Goal: Task Accomplishment & Management: Manage account settings

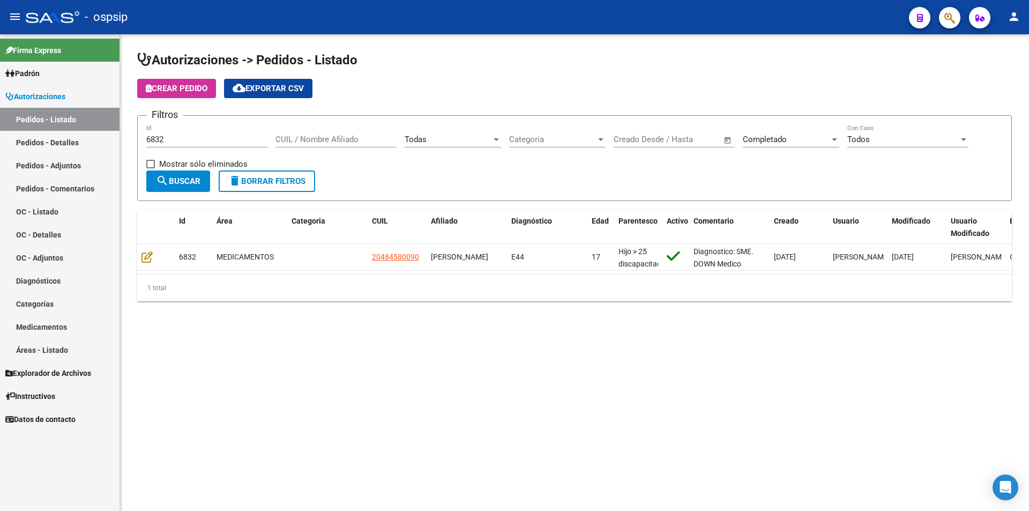
drag, startPoint x: 0, startPoint y: 0, endPoint x: 94, endPoint y: 134, distance: 163.5
click at [89, 137] on mat-sidenav-container "Firma Express Padrón Afiliados Empadronados Movimientos de Afiliados Padrón Ági…" at bounding box center [514, 272] width 1029 height 476
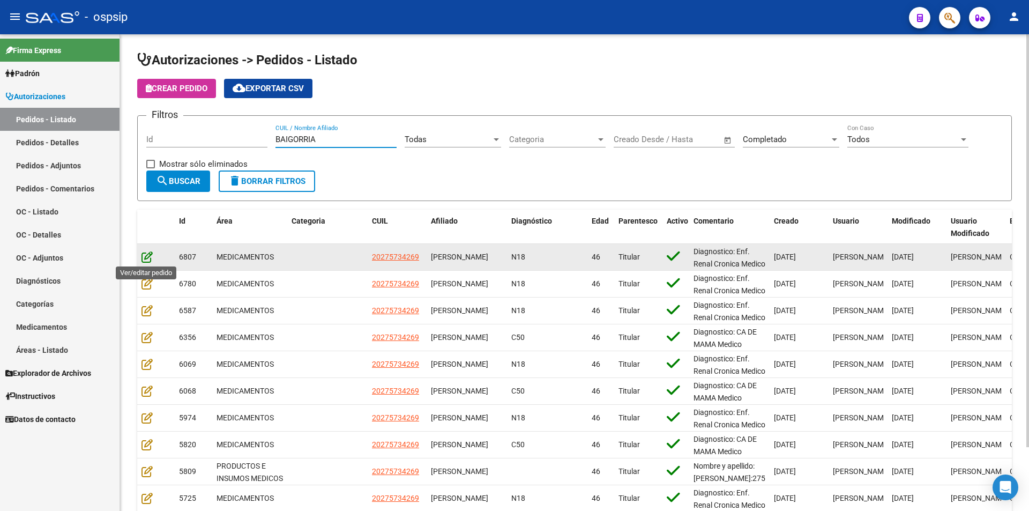
type input "BAIGORRIA"
click at [148, 251] on icon at bounding box center [146, 257] width 11 height 12
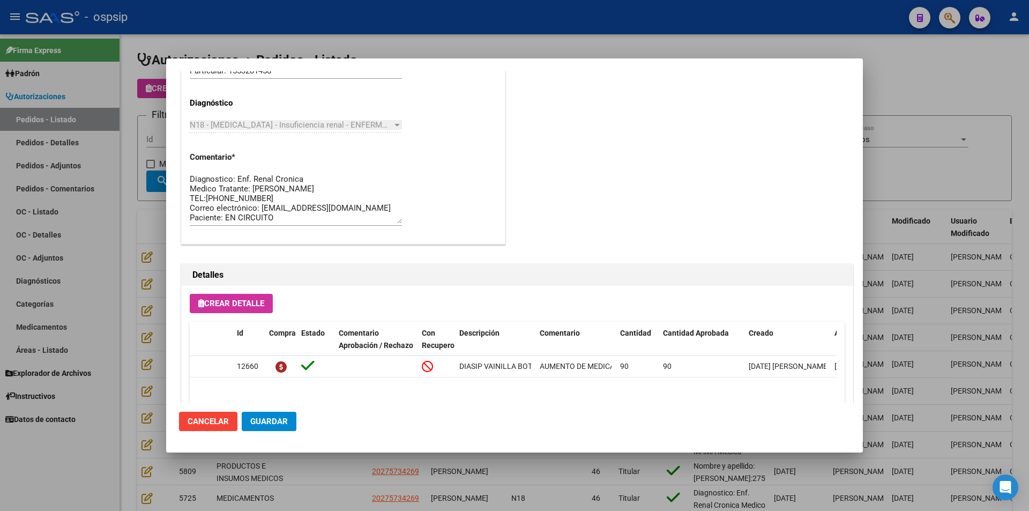
scroll to position [910, 0]
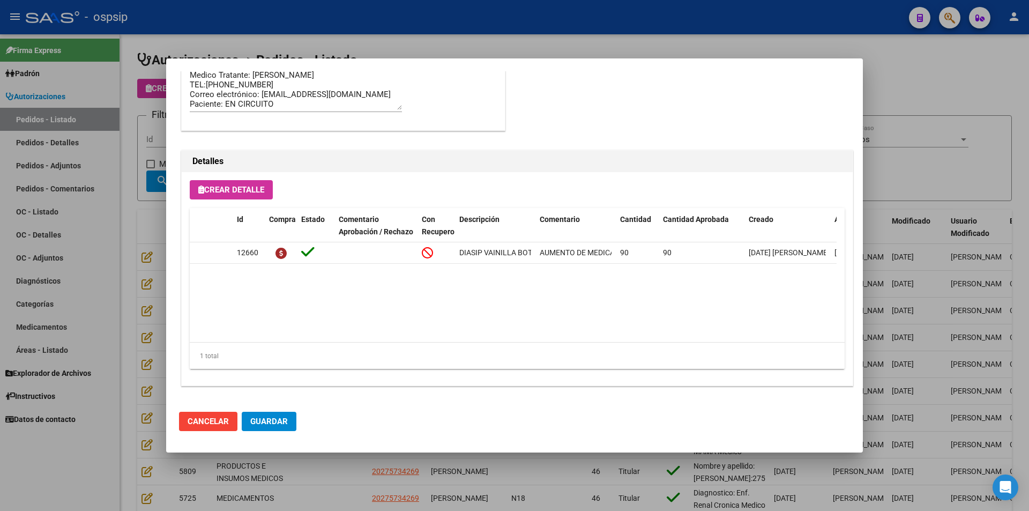
click at [127, 114] on div at bounding box center [514, 255] width 1029 height 511
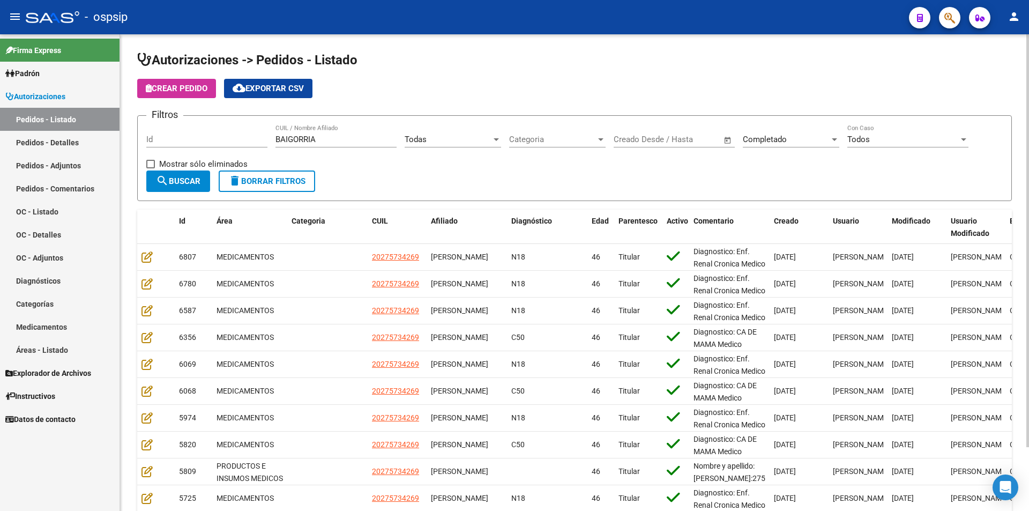
click at [161, 139] on input "Id" at bounding box center [206, 139] width 121 height 10
type input "6778"
drag, startPoint x: 326, startPoint y: 140, endPoint x: 121, endPoint y: 160, distance: 206.2
click at [121, 160] on div "Autorizaciones -> Pedidos - Listado Crear Pedido cloud_download Exportar CSV Fi…" at bounding box center [574, 305] width 909 height 542
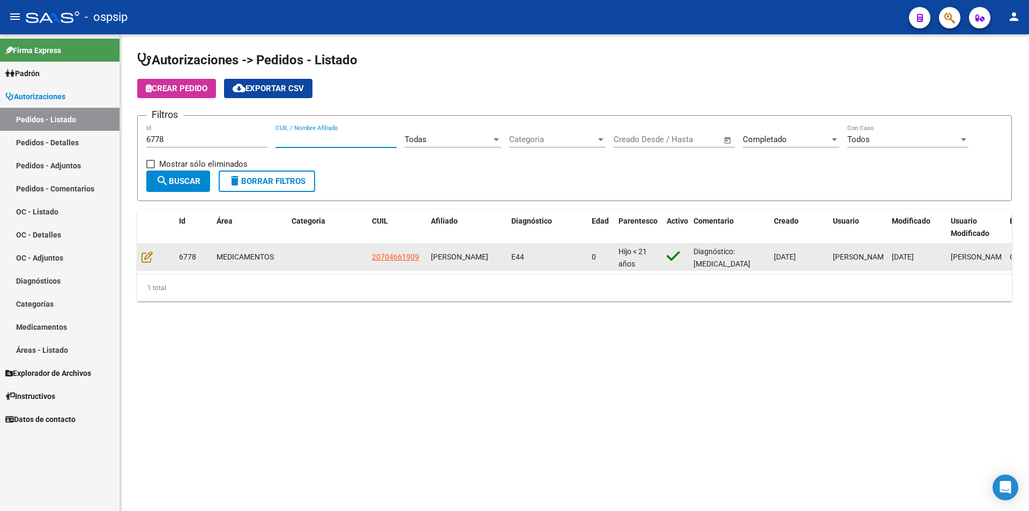
click at [140, 255] on datatable-body-cell at bounding box center [156, 257] width 38 height 26
click at [141, 254] on datatable-body-cell at bounding box center [156, 257] width 38 height 26
click at [145, 256] on icon at bounding box center [146, 257] width 11 height 12
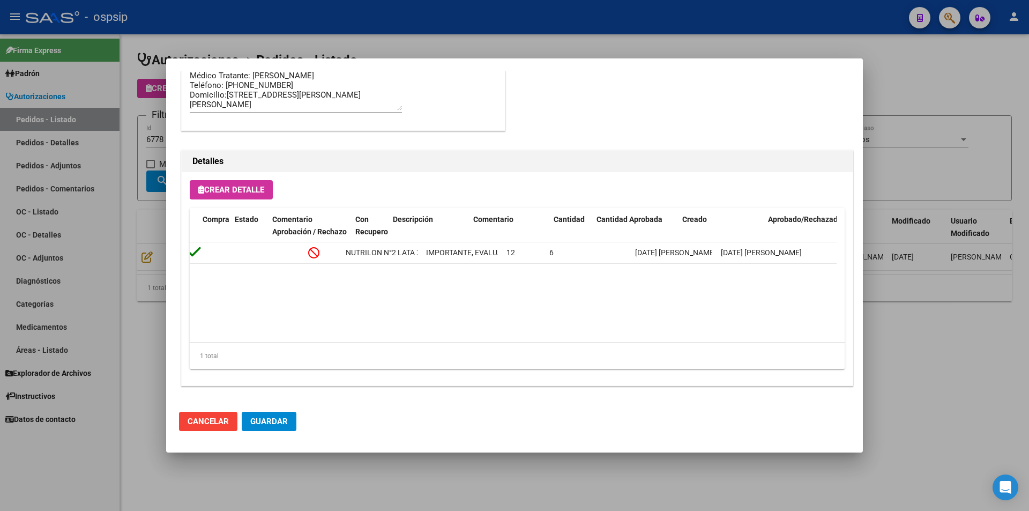
scroll to position [0, 154]
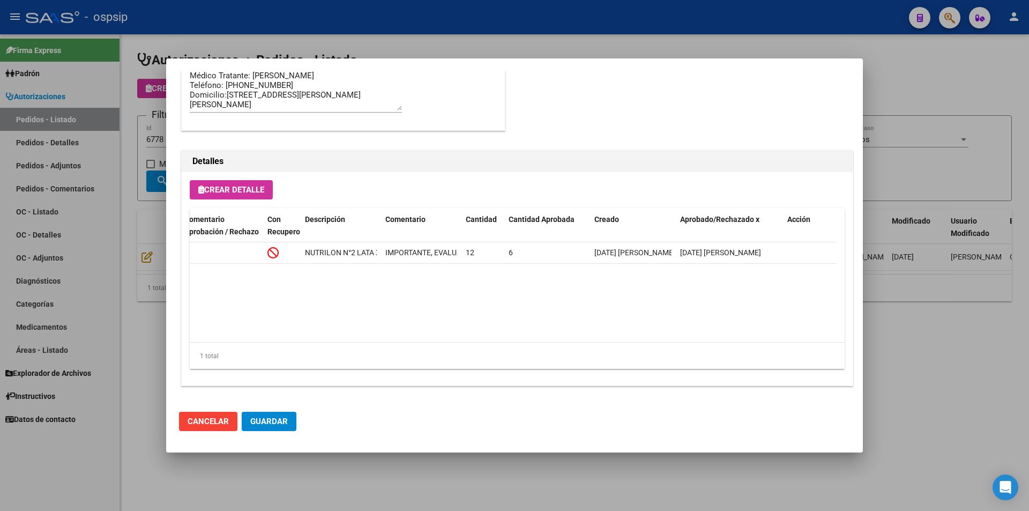
click at [140, 121] on div at bounding box center [514, 255] width 1029 height 511
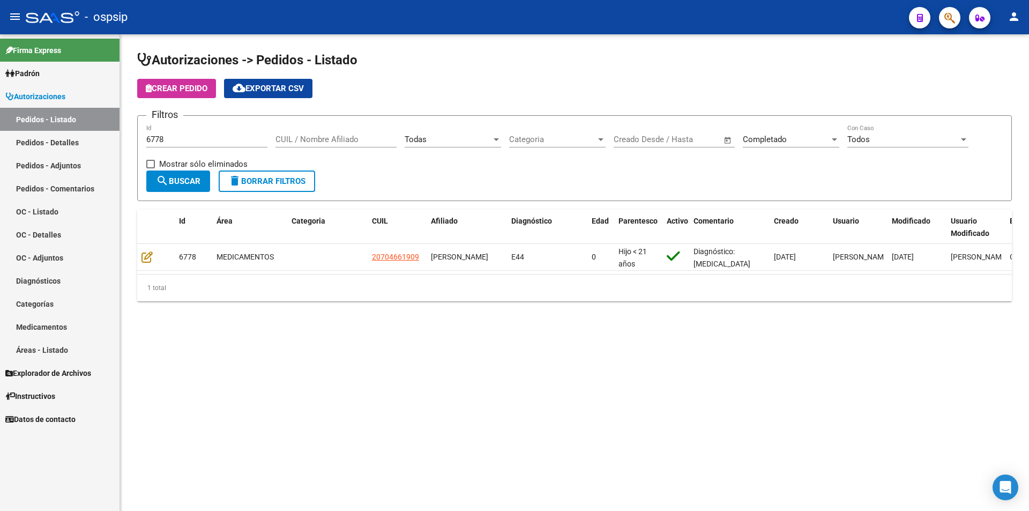
drag, startPoint x: 183, startPoint y: 136, endPoint x: 75, endPoint y: 136, distance: 108.2
click at [75, 136] on mat-sidenav-container "Firma Express Padrón Afiliados Empadronados Movimientos de Afiliados Padrón Ági…" at bounding box center [514, 272] width 1029 height 476
type input "c"
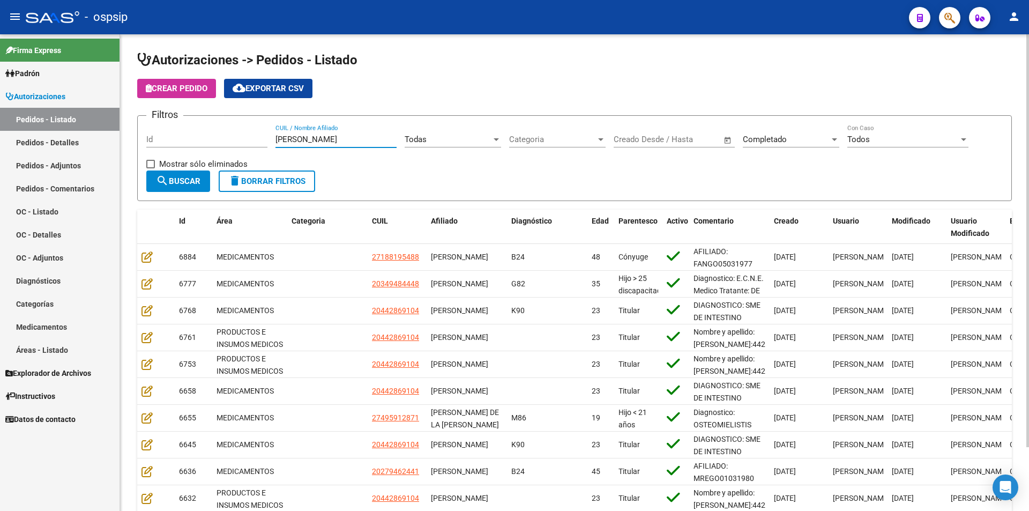
type input "[PERSON_NAME]"
click at [766, 134] on span "Completado" at bounding box center [765, 139] width 44 height 10
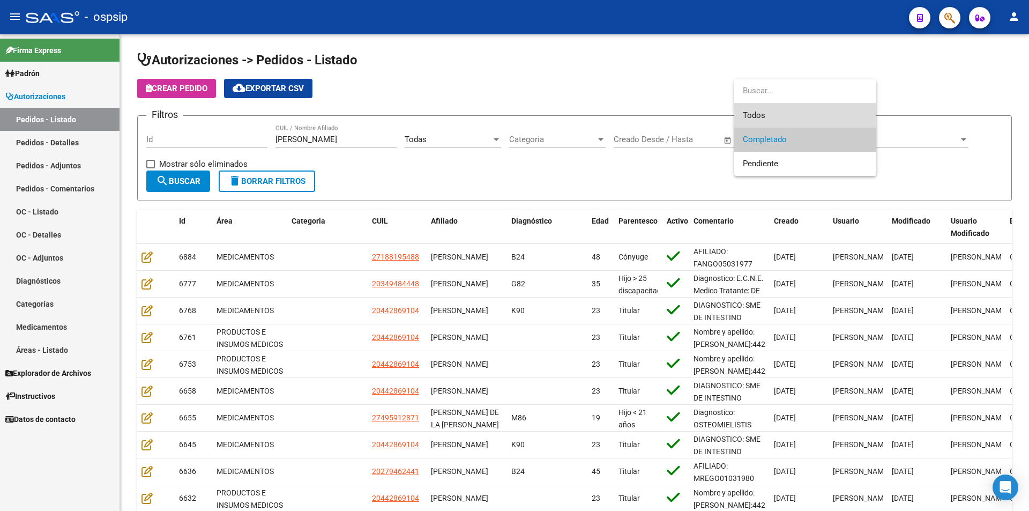
click at [766, 113] on span "Todos" at bounding box center [805, 115] width 125 height 24
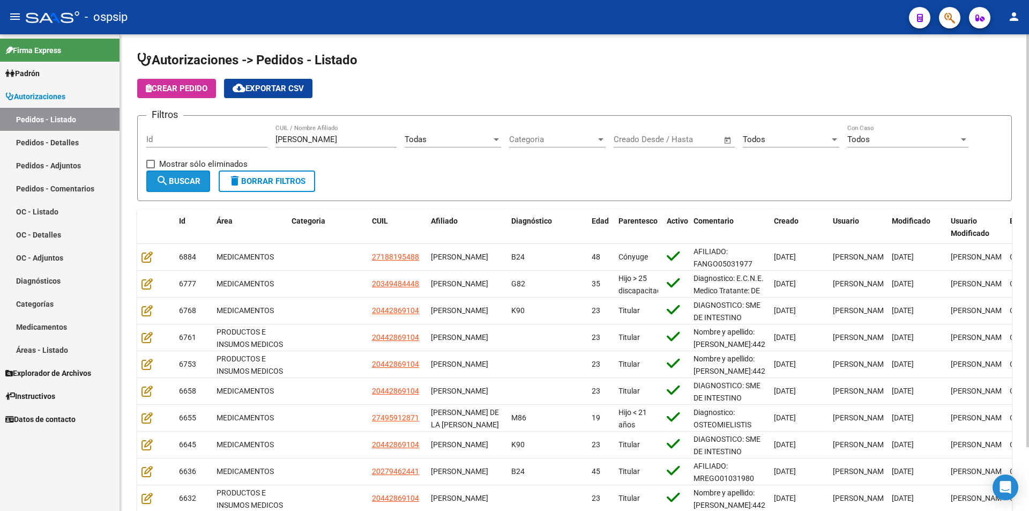
click at [174, 186] on button "search Buscar" at bounding box center [178, 180] width 64 height 21
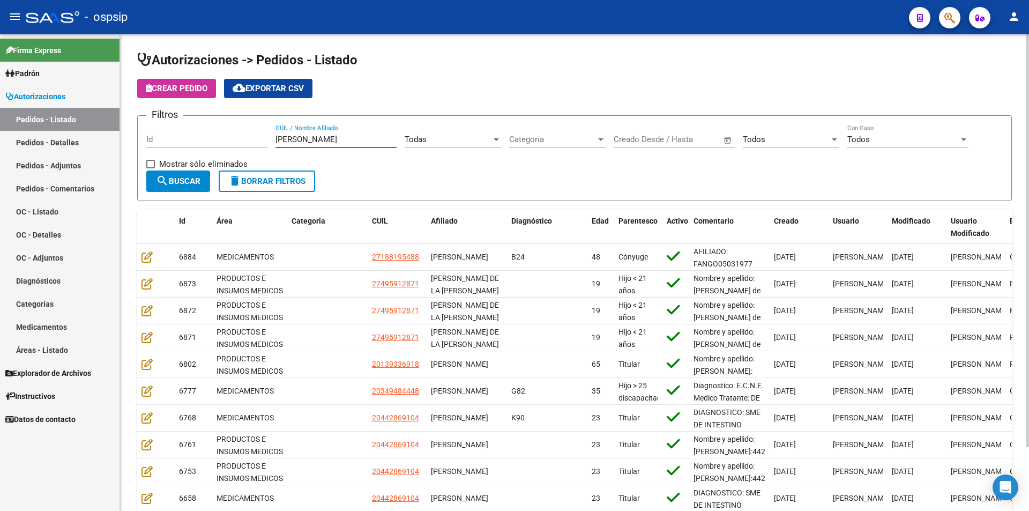
drag, startPoint x: 322, startPoint y: 140, endPoint x: 203, endPoint y: 152, distance: 120.1
click at [203, 152] on div "Filtros Id [PERSON_NAME] CUIL / Nombre Afiliado Todas Seleccionar Área Categori…" at bounding box center [574, 147] width 856 height 46
click at [435, 136] on div "Todas" at bounding box center [448, 139] width 87 height 10
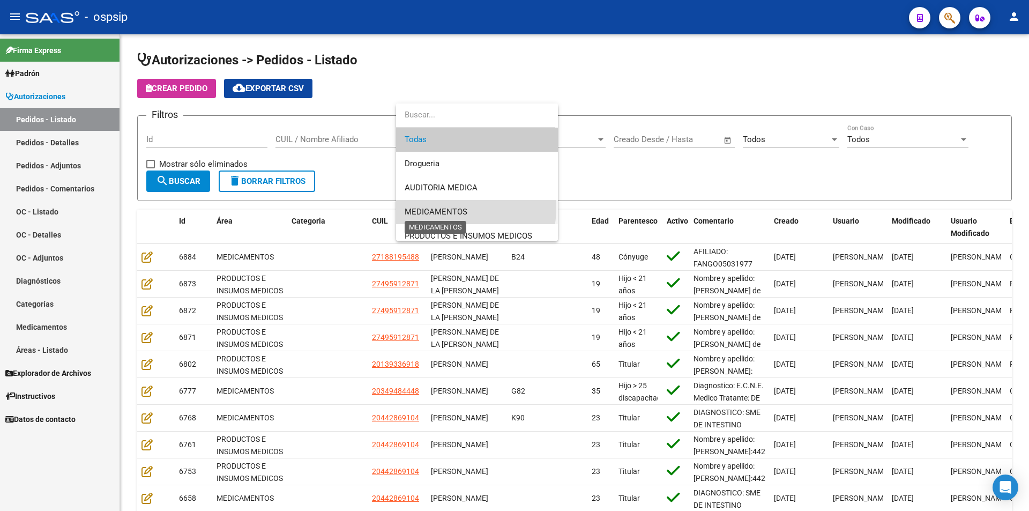
click at [435, 207] on span "MEDICAMENTOS" at bounding box center [436, 212] width 63 height 10
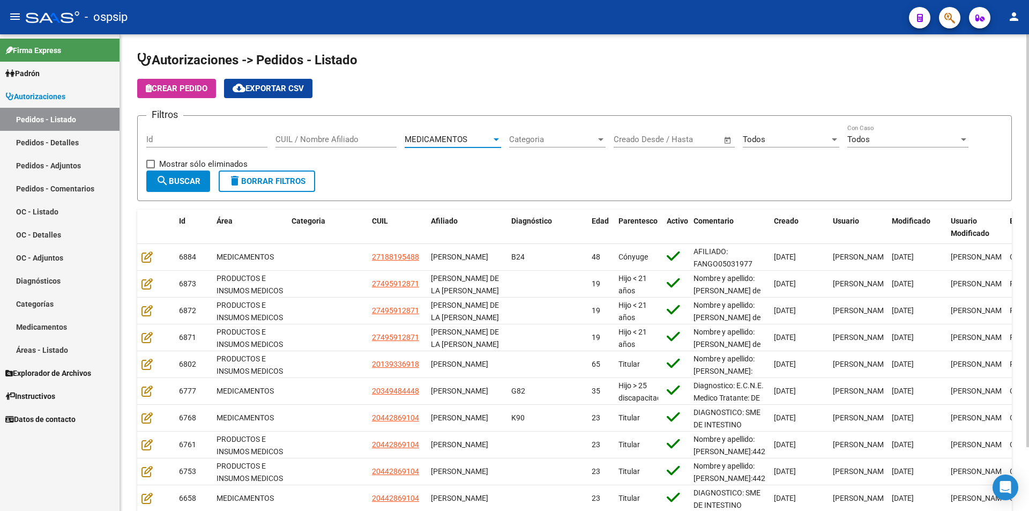
click at [797, 141] on div "Todos" at bounding box center [786, 139] width 87 height 10
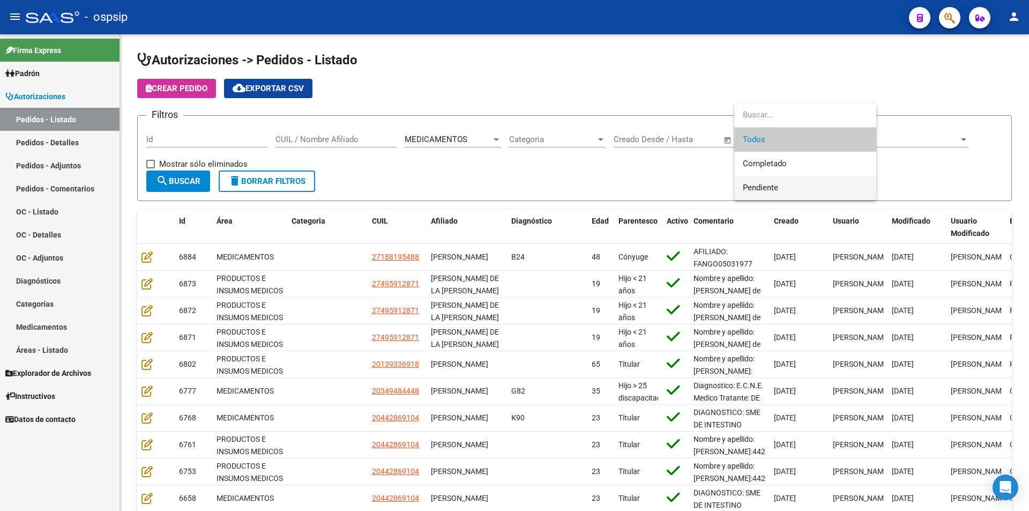
click at [774, 183] on span "Pendiente" at bounding box center [760, 188] width 35 height 10
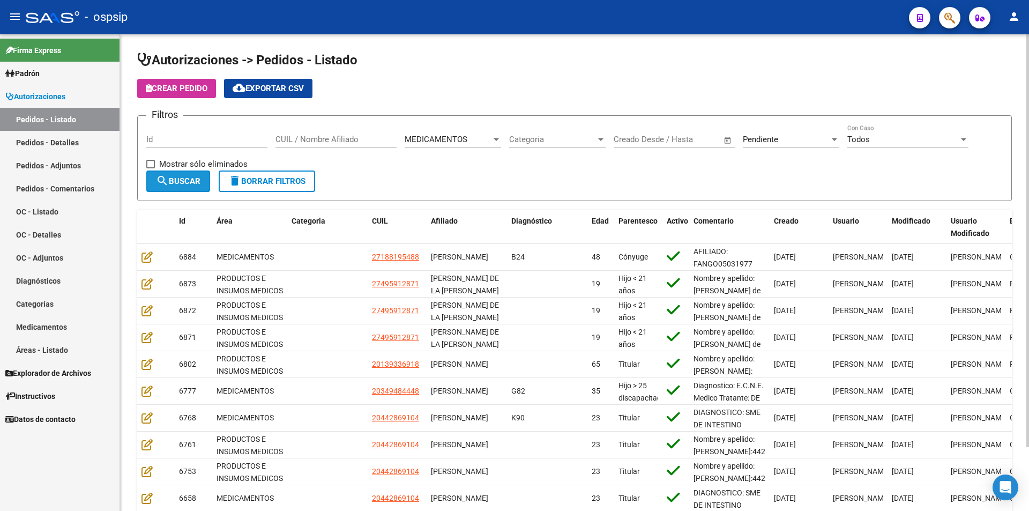
click at [154, 183] on button "search Buscar" at bounding box center [178, 180] width 64 height 21
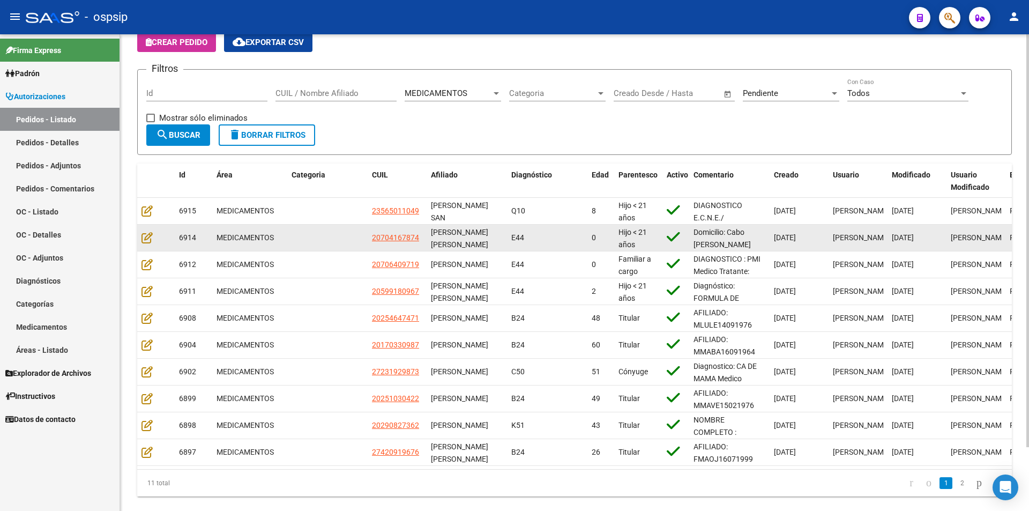
scroll to position [74, 0]
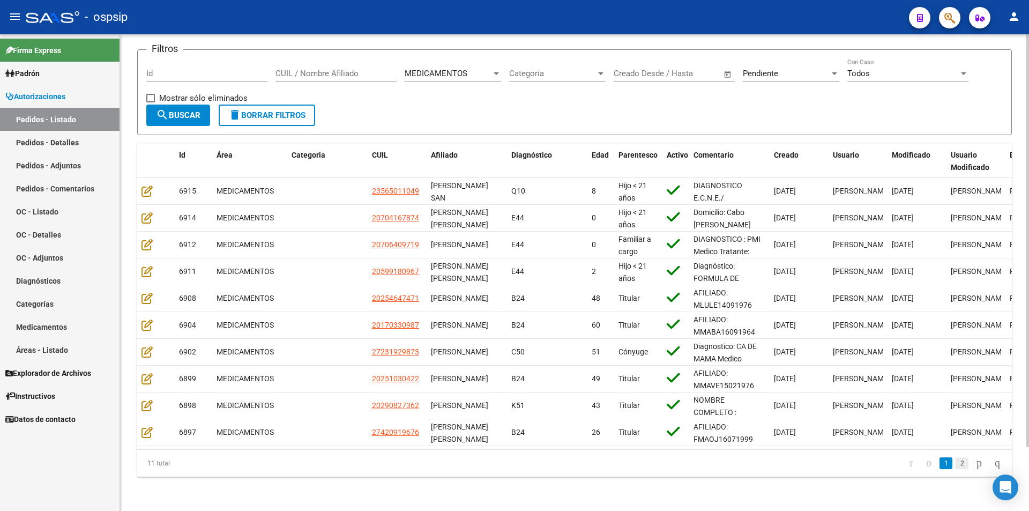
click at [954, 461] on li "2" at bounding box center [962, 463] width 16 height 18
click at [955, 462] on link "2" at bounding box center [961, 463] width 13 height 12
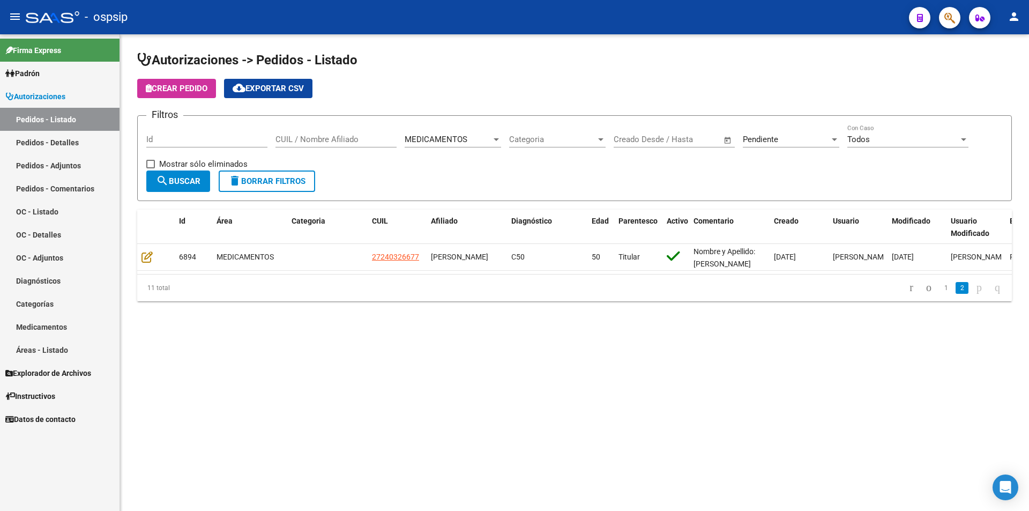
scroll to position [0, 0]
click at [939, 294] on link "1" at bounding box center [945, 288] width 13 height 12
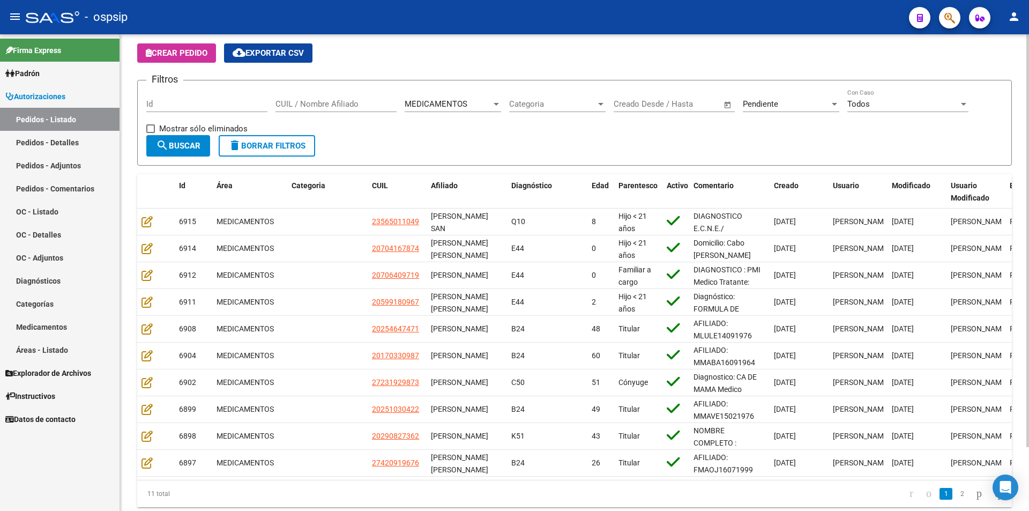
scroll to position [54, 0]
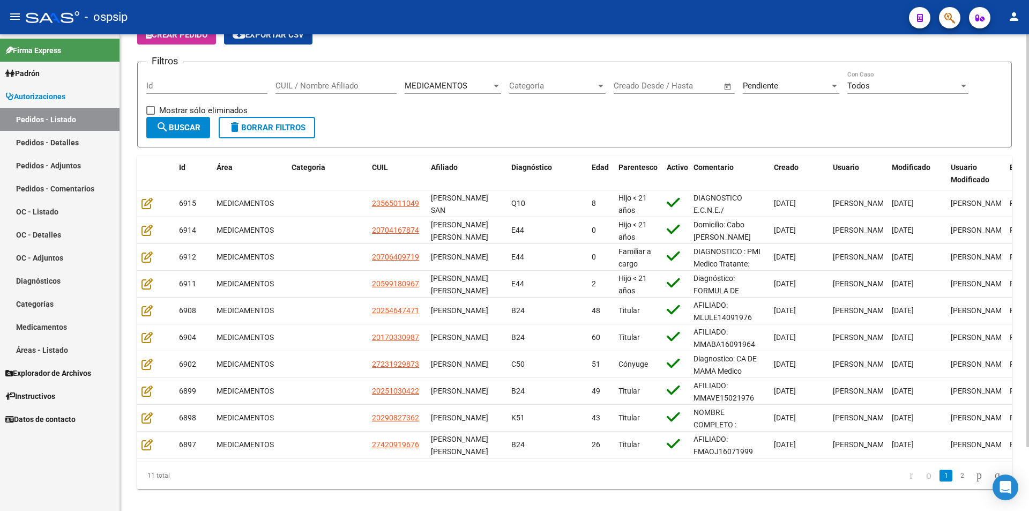
click at [185, 77] on div "Id" at bounding box center [206, 82] width 121 height 23
click at [186, 84] on input "Id" at bounding box center [206, 86] width 121 height 10
type input "6893"
click at [413, 89] on span "MEDICAMENTOS" at bounding box center [436, 86] width 63 height 10
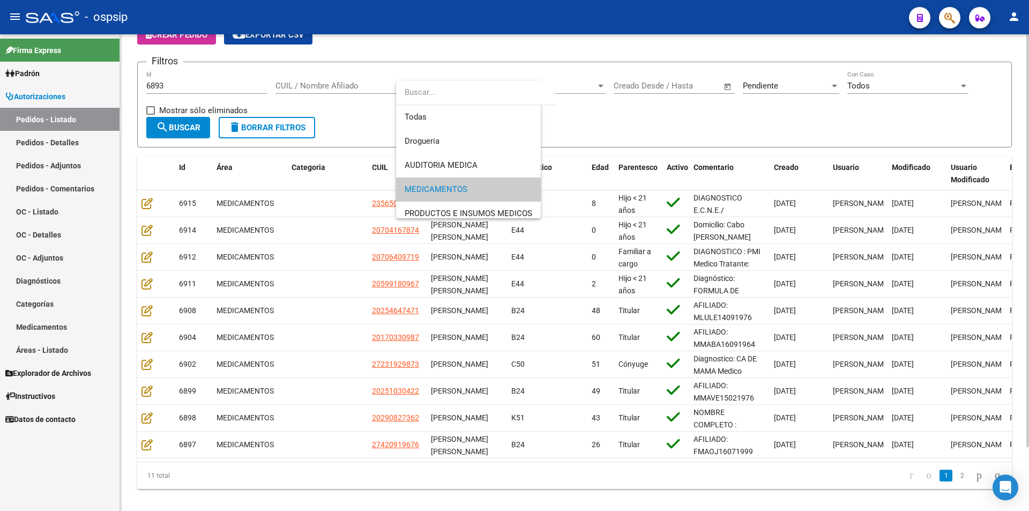
scroll to position [8, 0]
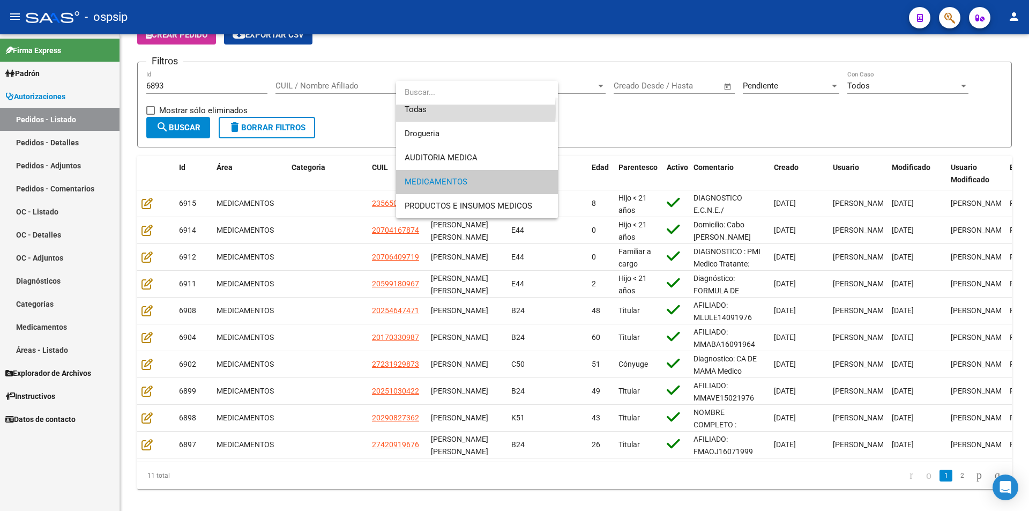
click at [415, 110] on span "Todas" at bounding box center [477, 110] width 145 height 24
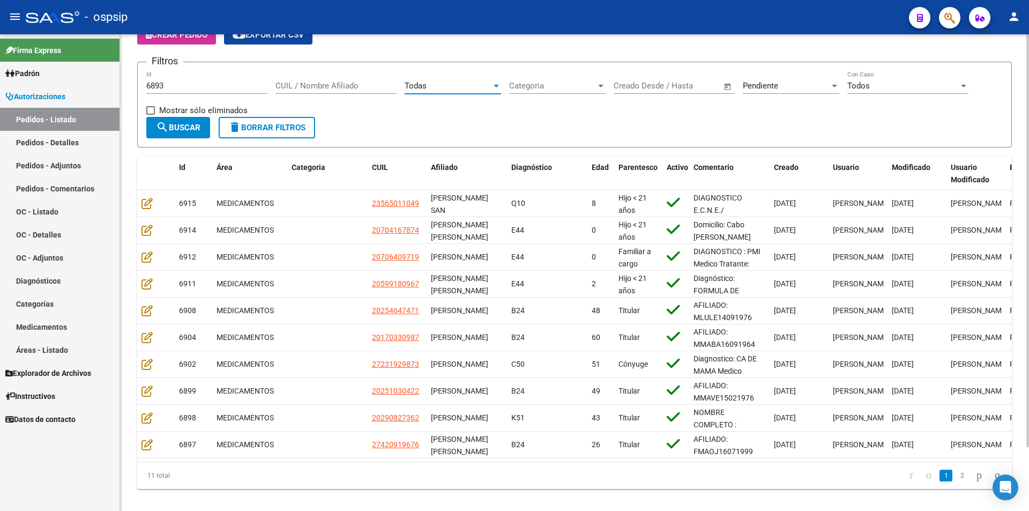
click at [805, 90] on div "Pendiente" at bounding box center [786, 86] width 87 height 10
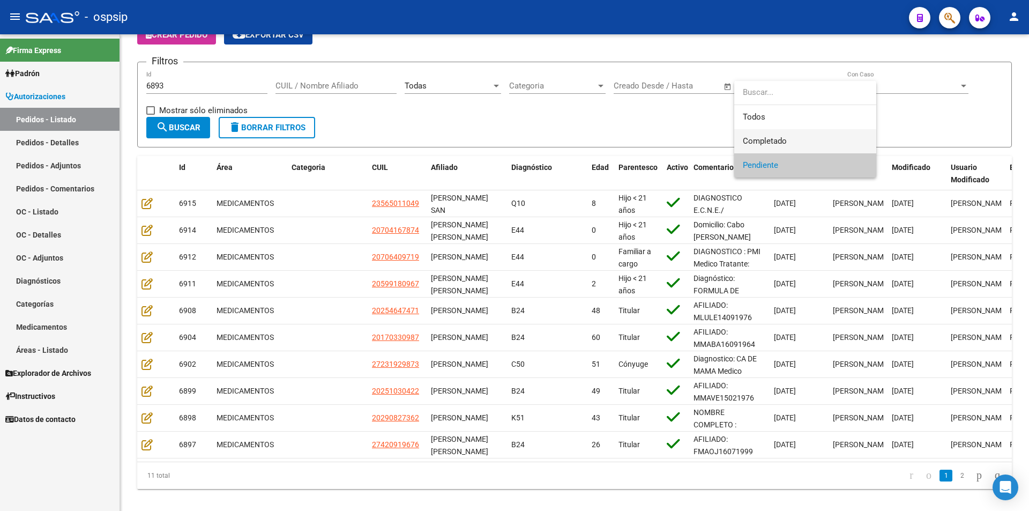
click at [762, 133] on span "Completado" at bounding box center [805, 141] width 125 height 24
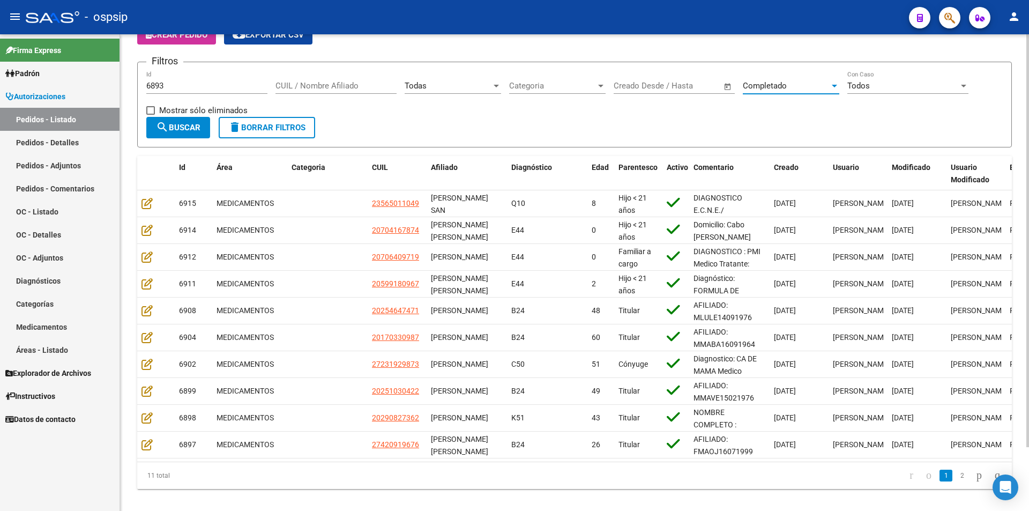
click at [188, 128] on span "search Buscar" at bounding box center [178, 128] width 44 height 10
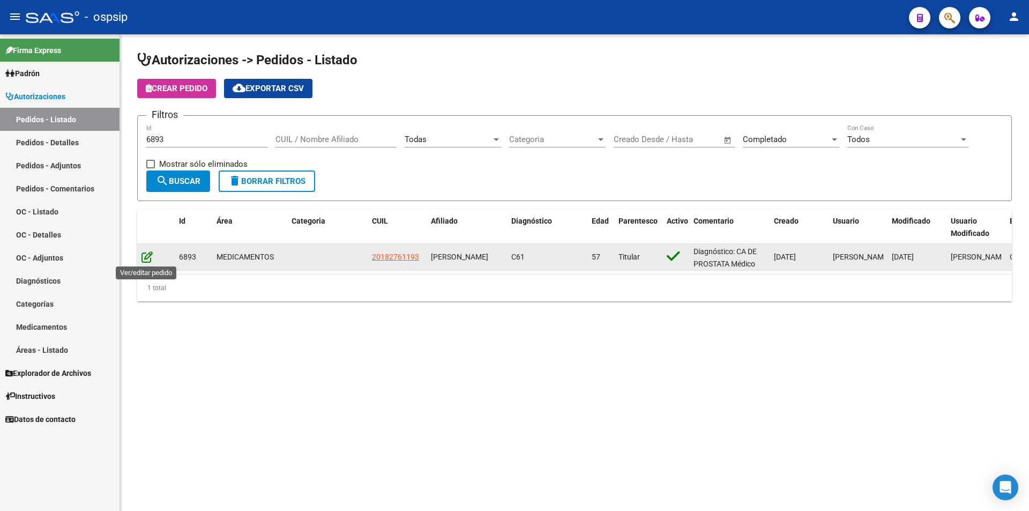
click at [146, 258] on icon at bounding box center [146, 257] width 11 height 12
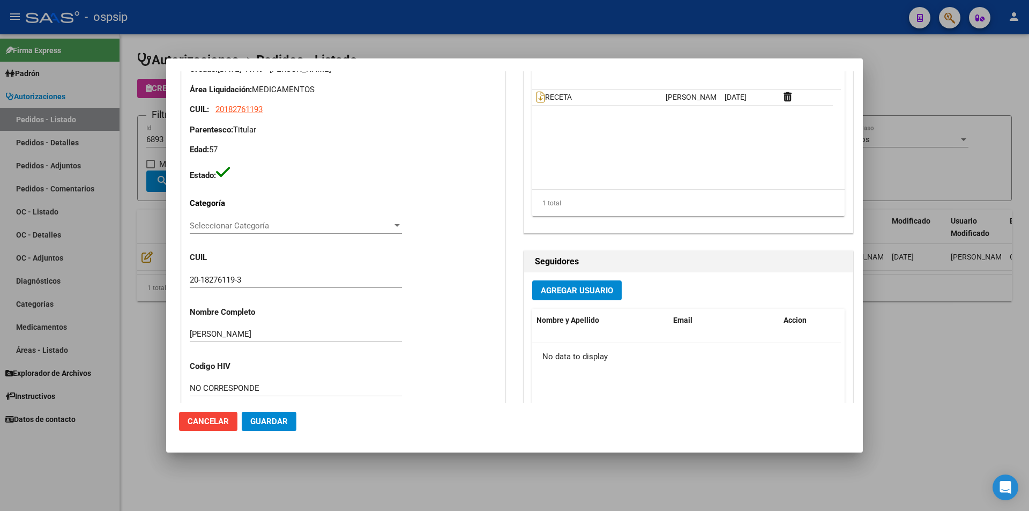
scroll to position [214, 0]
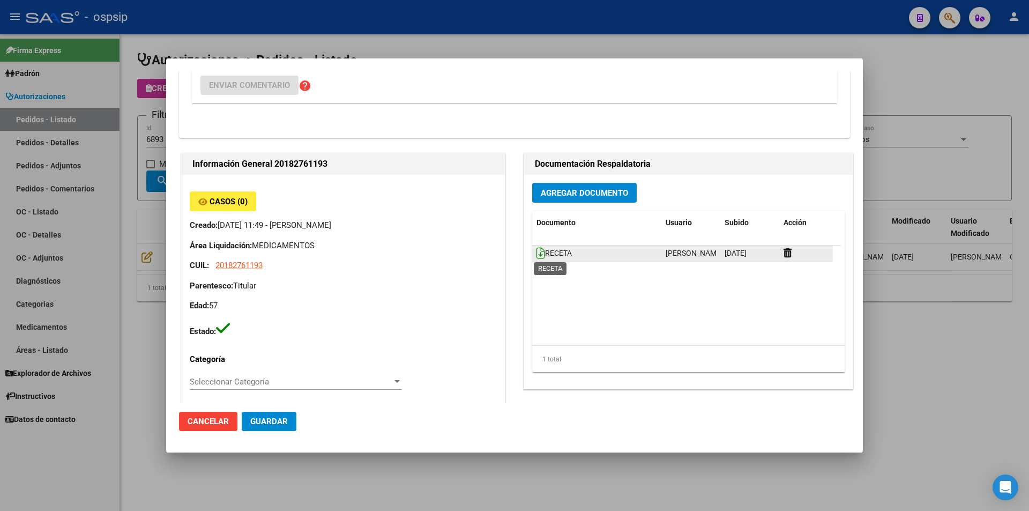
click at [538, 252] on icon at bounding box center [540, 253] width 9 height 12
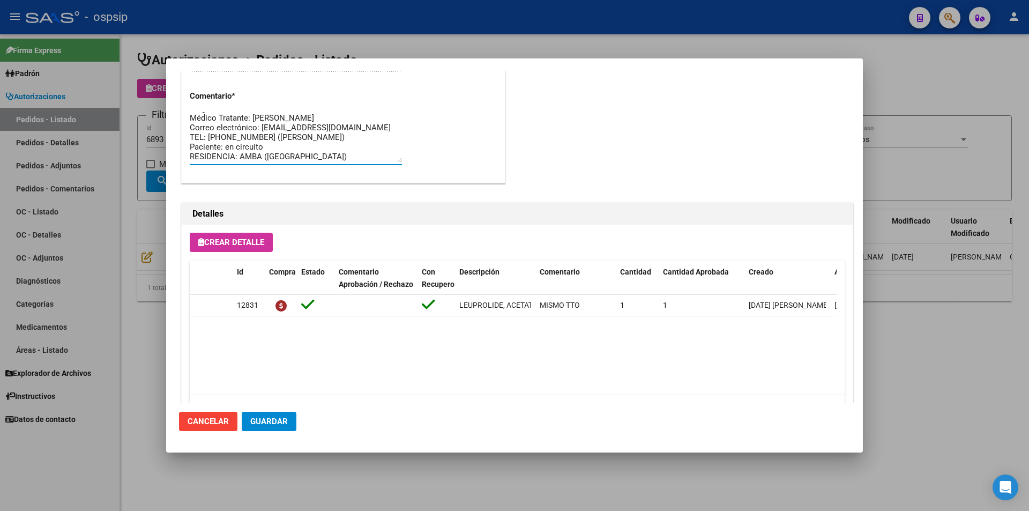
scroll to position [0, 0]
drag, startPoint x: 328, startPoint y: 158, endPoint x: 169, endPoint y: 111, distance: 166.0
click at [169, 111] on mat-dialog-content "Editar Pedido 6893 COMENTARIOS DEL PEDIDO [PERSON_NAME] [DATE] 11:50 APLICACION…" at bounding box center [514, 237] width 697 height 332
click at [130, 318] on div at bounding box center [514, 255] width 1029 height 511
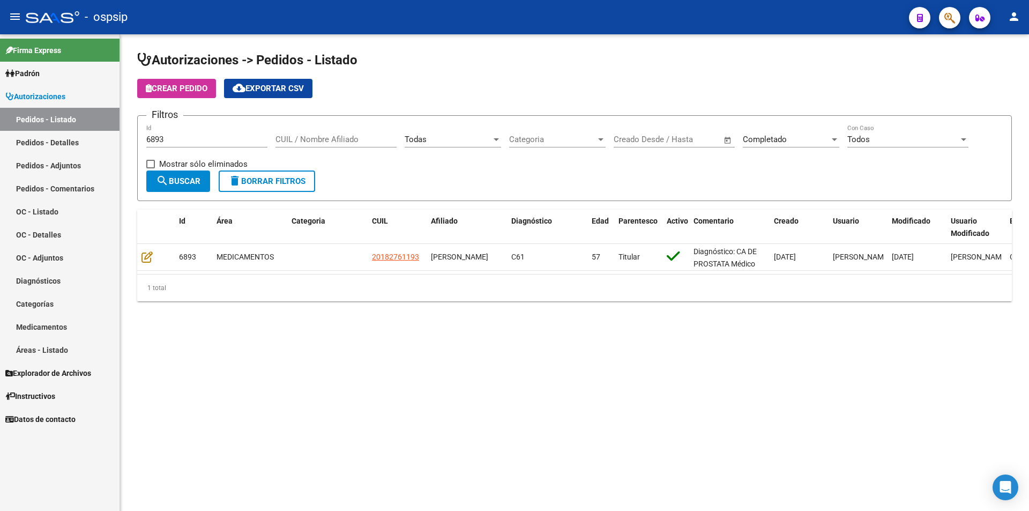
click at [255, 181] on span "delete Borrar Filtros" at bounding box center [266, 181] width 77 height 10
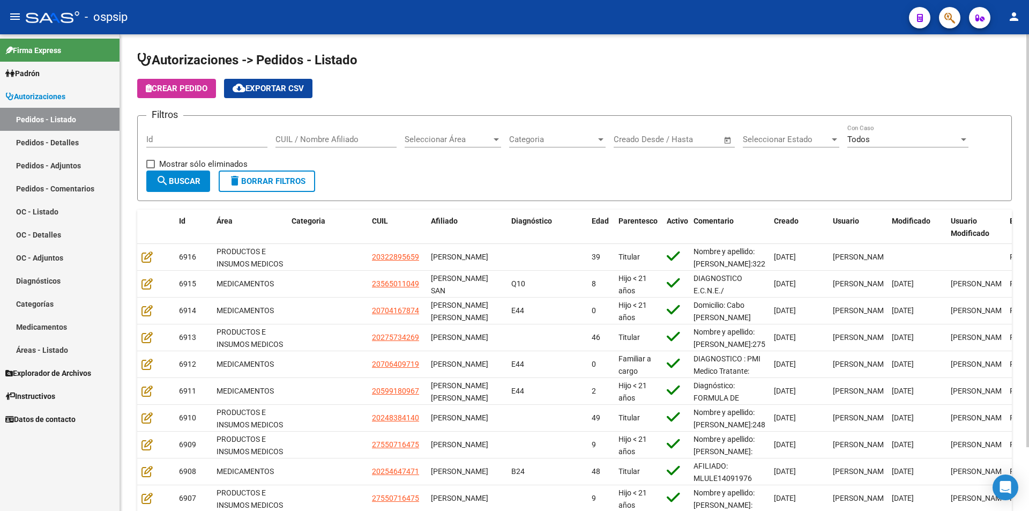
click at [784, 142] on span "Seleccionar Estado" at bounding box center [786, 139] width 87 height 10
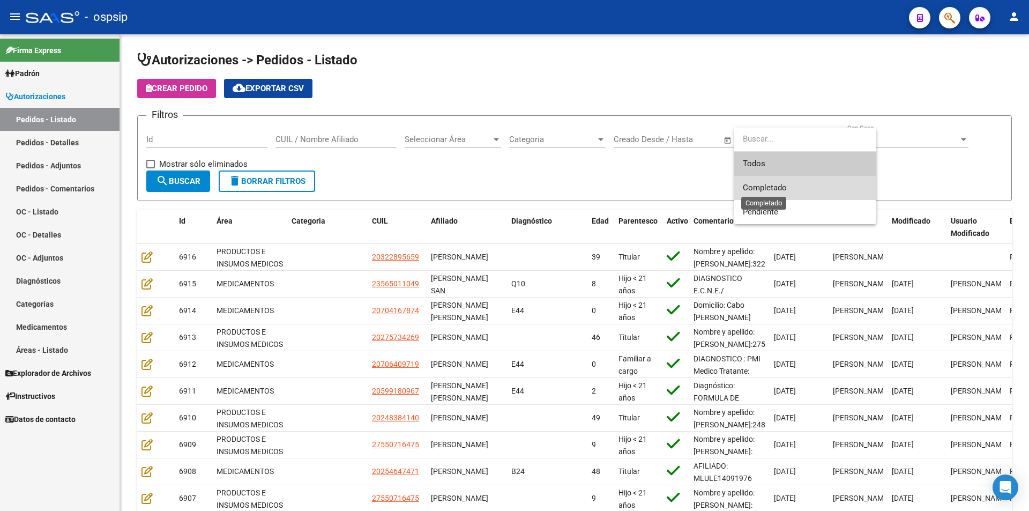
click at [776, 188] on span "Completado" at bounding box center [765, 188] width 44 height 10
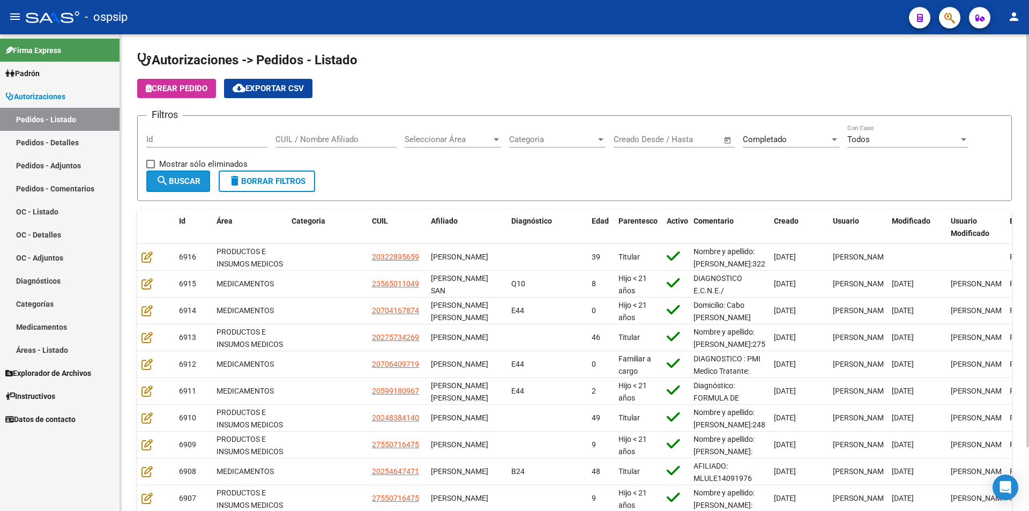
click at [206, 176] on button "search Buscar" at bounding box center [178, 180] width 64 height 21
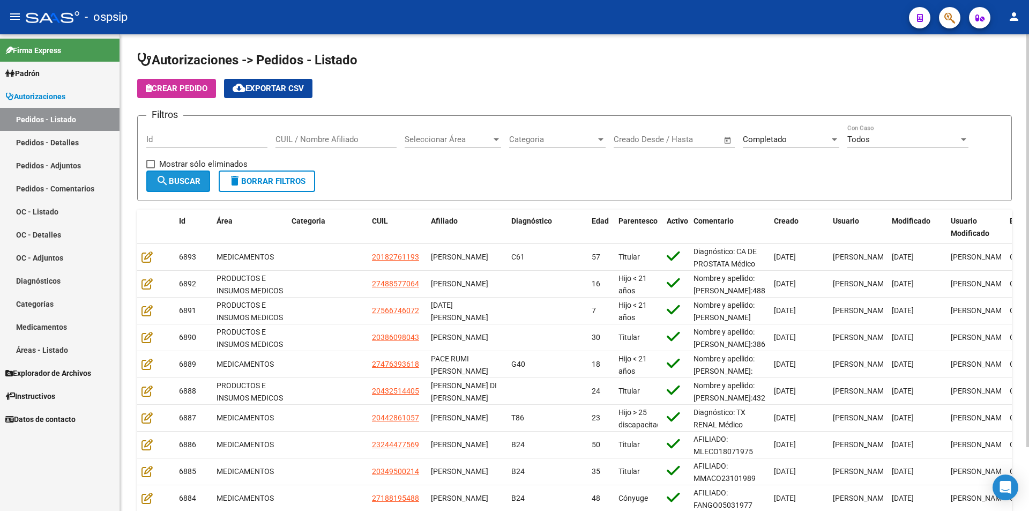
click at [206, 178] on button "search Buscar" at bounding box center [178, 180] width 64 height 21
click at [290, 83] on button "cloud_download Exportar CSV" at bounding box center [268, 88] width 88 height 19
click at [68, 144] on link "Pedidos - Detalles" at bounding box center [59, 142] width 119 height 23
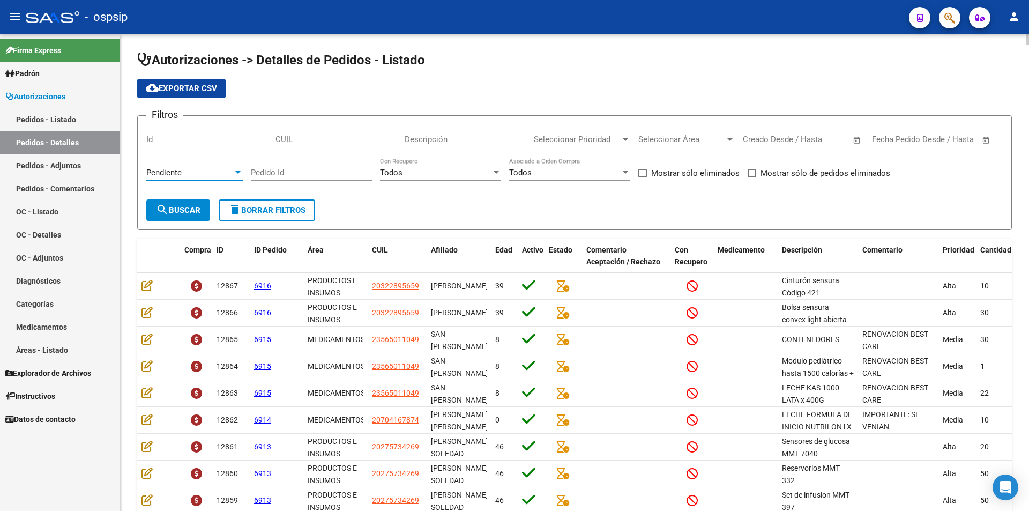
click at [192, 171] on div "Pendiente" at bounding box center [189, 173] width 87 height 10
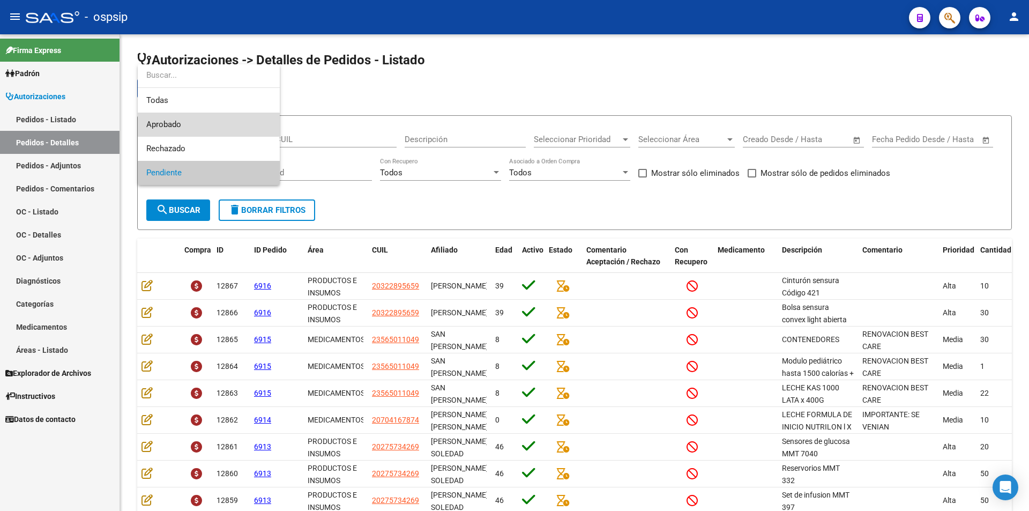
click at [194, 130] on span "Aprobado" at bounding box center [208, 125] width 125 height 24
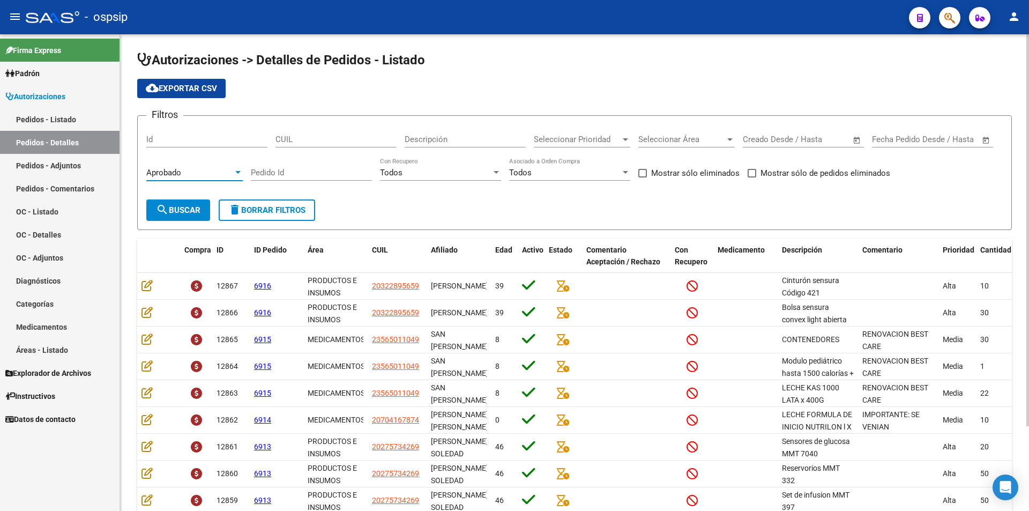
click at [178, 209] on span "search Buscar" at bounding box center [178, 210] width 44 height 10
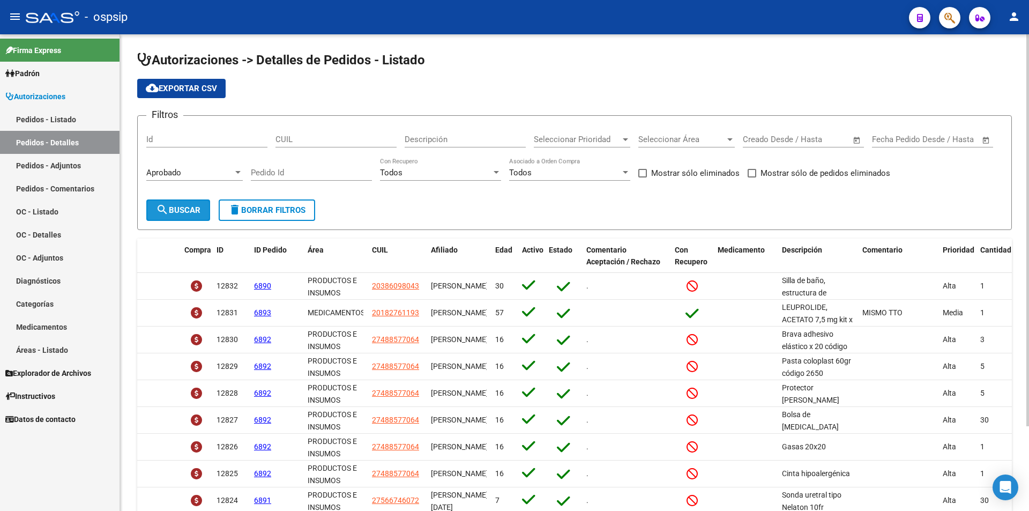
click at [178, 209] on span "search Buscar" at bounding box center [178, 210] width 44 height 10
click at [181, 87] on span "cloud_download Exportar CSV" at bounding box center [181, 89] width 71 height 10
click at [69, 119] on link "Pedidos - Listado" at bounding box center [59, 119] width 119 height 23
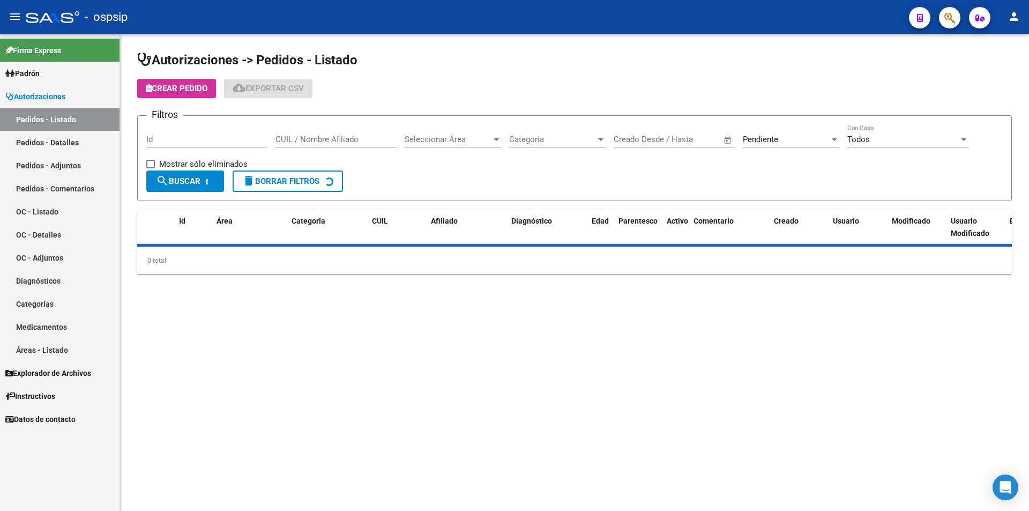
click at [775, 135] on span "Pendiente" at bounding box center [760, 139] width 35 height 10
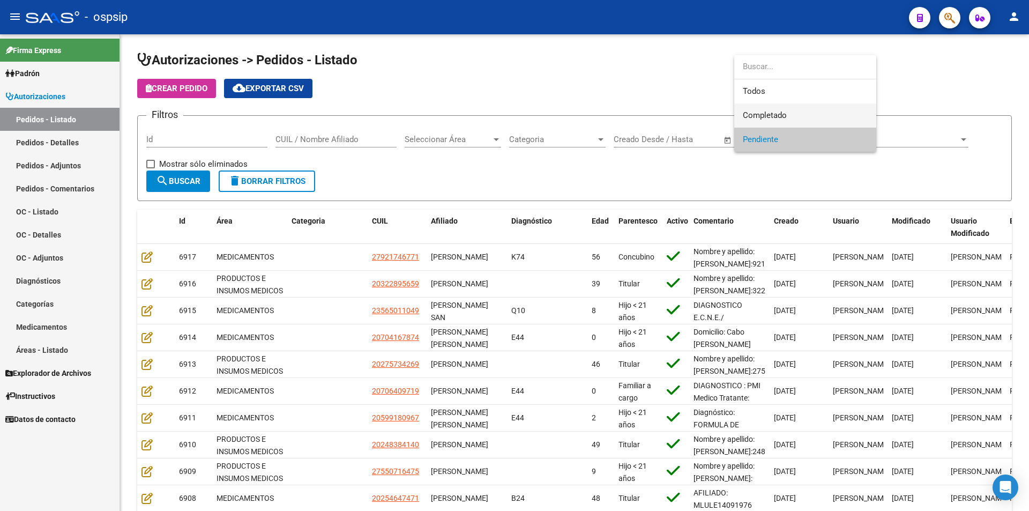
click at [770, 122] on span "Completado" at bounding box center [805, 115] width 125 height 24
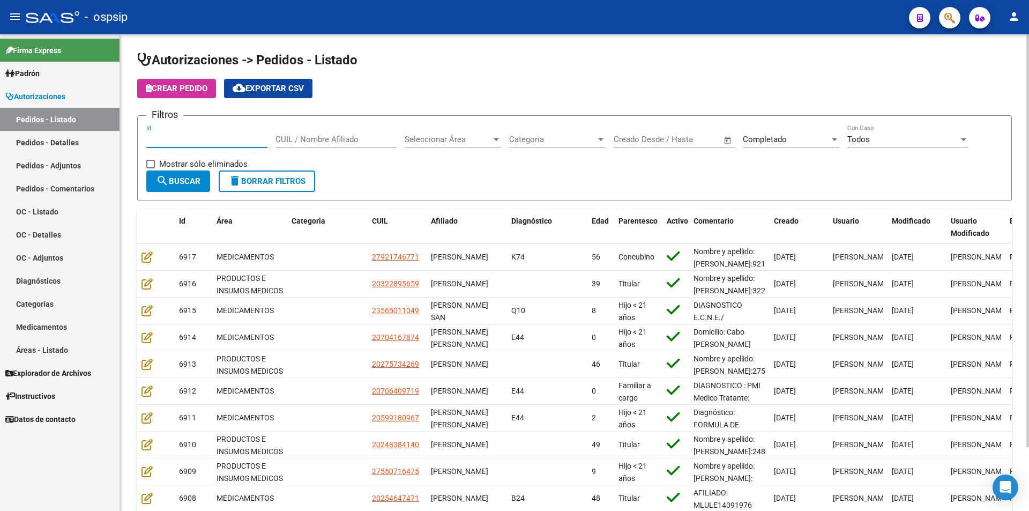
click at [188, 136] on input "Id" at bounding box center [206, 139] width 121 height 10
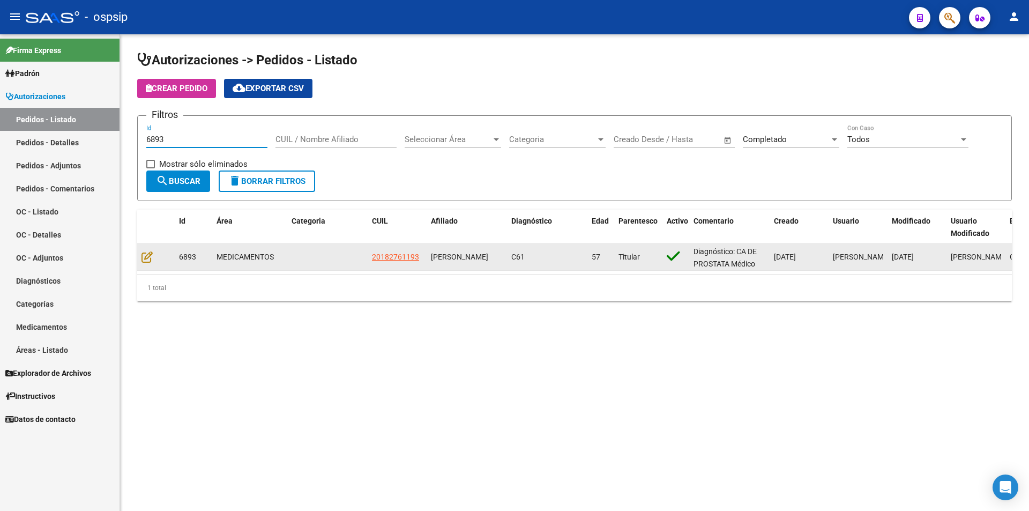
type input "6893"
click at [145, 250] on datatable-body-cell at bounding box center [156, 257] width 38 height 26
click at [147, 254] on icon at bounding box center [146, 257] width 11 height 12
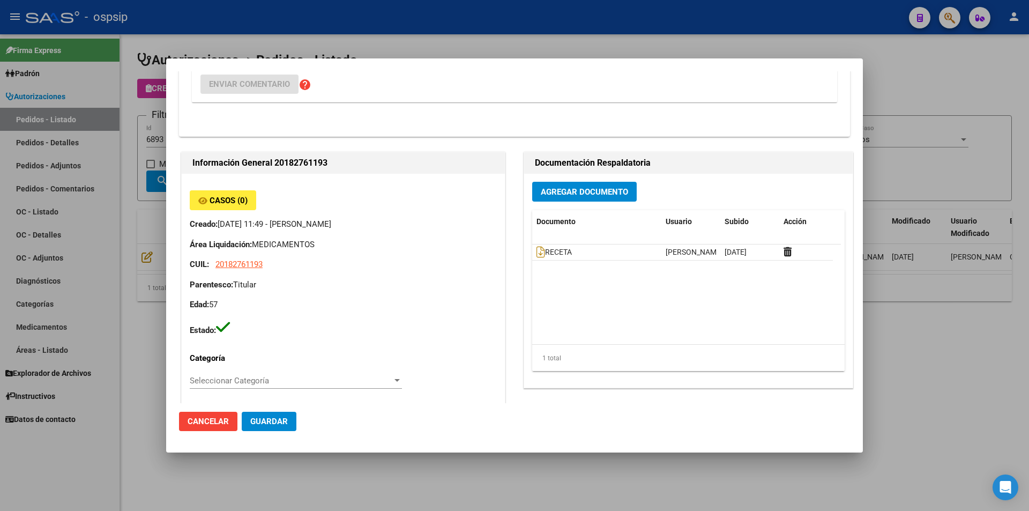
scroll to position [214, 0]
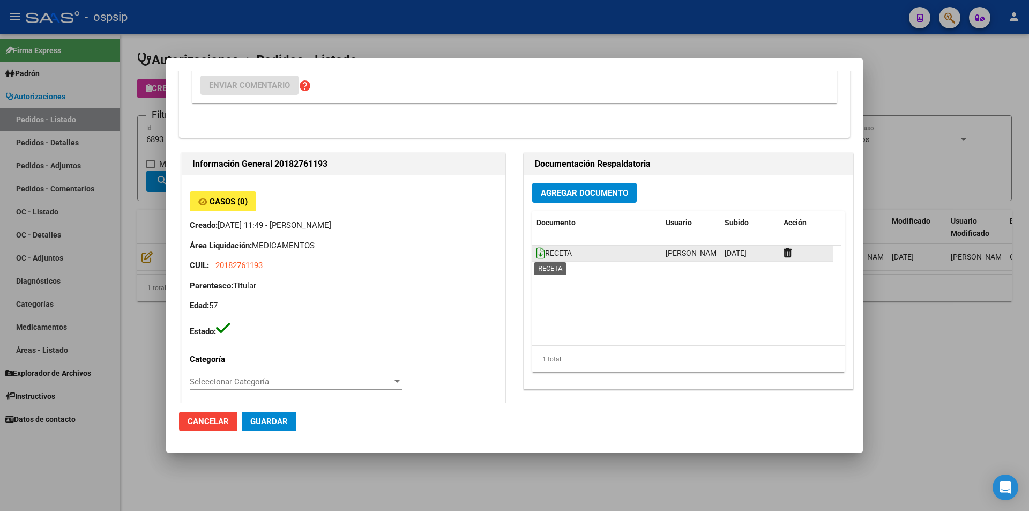
click at [537, 251] on icon at bounding box center [540, 253] width 9 height 12
click at [552, 191] on span "Agregar Documento" at bounding box center [584, 193] width 87 height 10
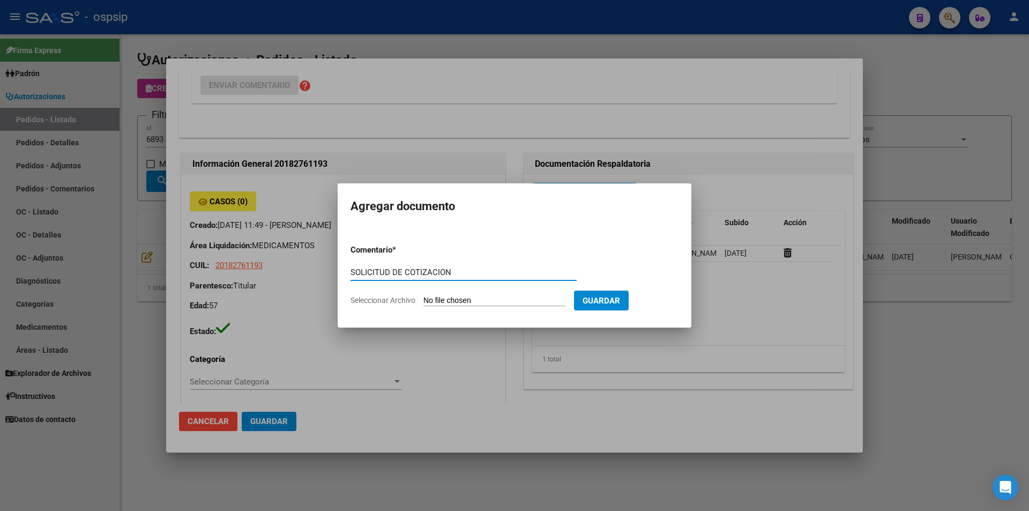
type input "SOLICITUD DE COTIZACION"
type input "C:\fakepath\SOL COT 6893.pdf"
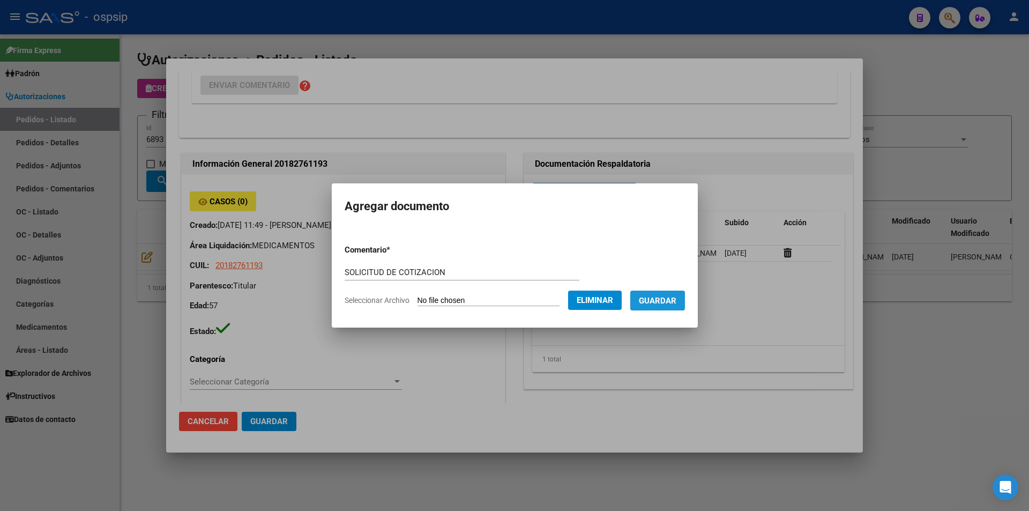
click at [652, 310] on button "Guardar" at bounding box center [657, 300] width 55 height 20
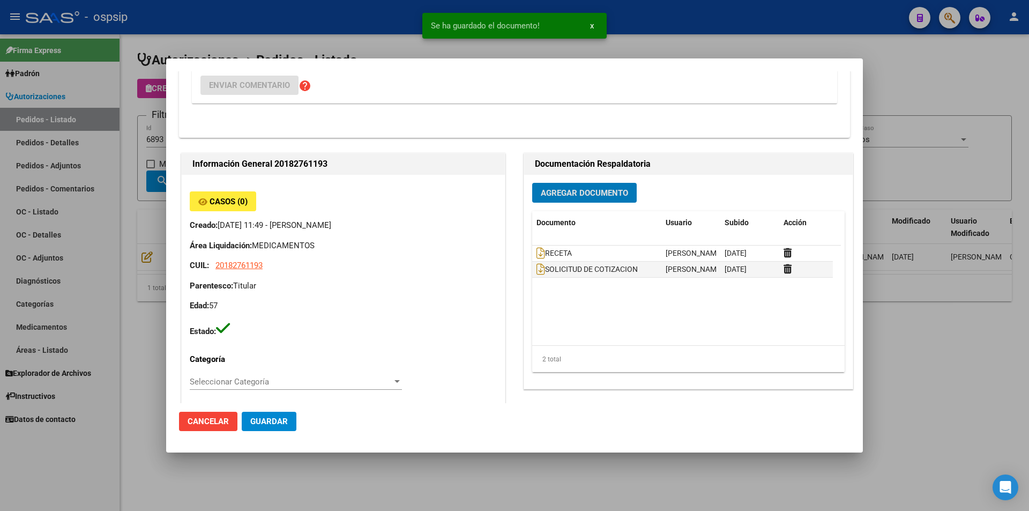
click at [134, 279] on div at bounding box center [514, 255] width 1029 height 511
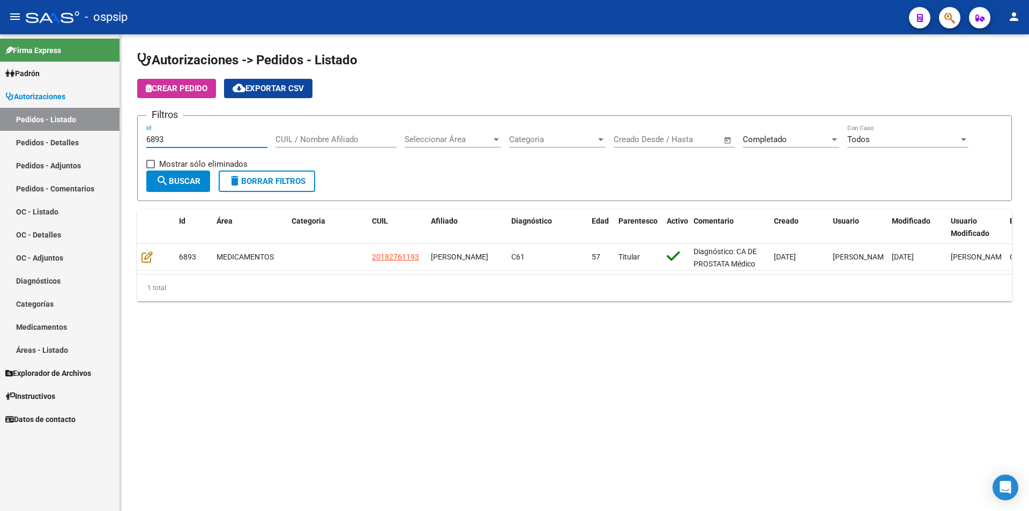
drag, startPoint x: 185, startPoint y: 144, endPoint x: 66, endPoint y: 136, distance: 119.7
click at [64, 146] on mat-sidenav-container "Firma Express Padrón Afiliados Empadronados Movimientos de Afiliados Padrón Ági…" at bounding box center [514, 272] width 1029 height 476
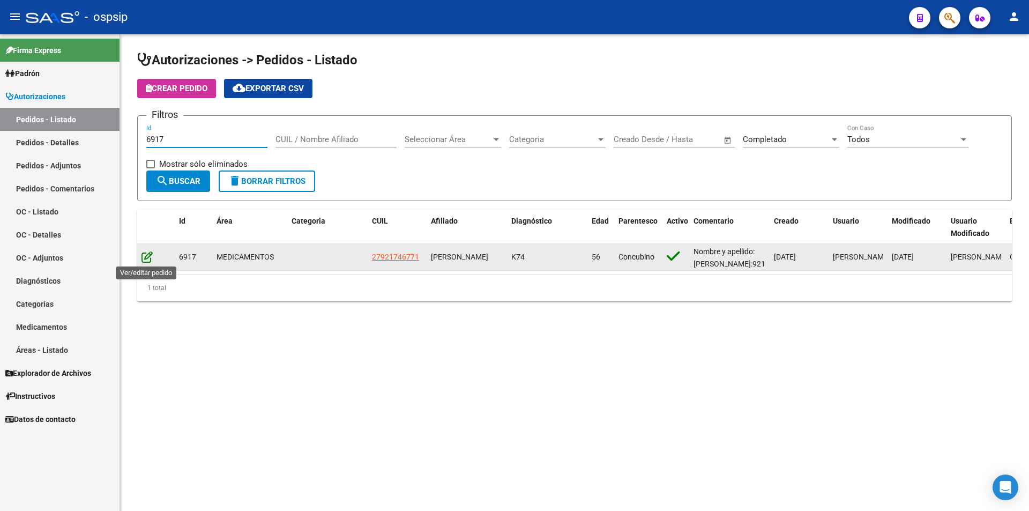
type input "6917"
click at [145, 257] on icon at bounding box center [146, 257] width 11 height 12
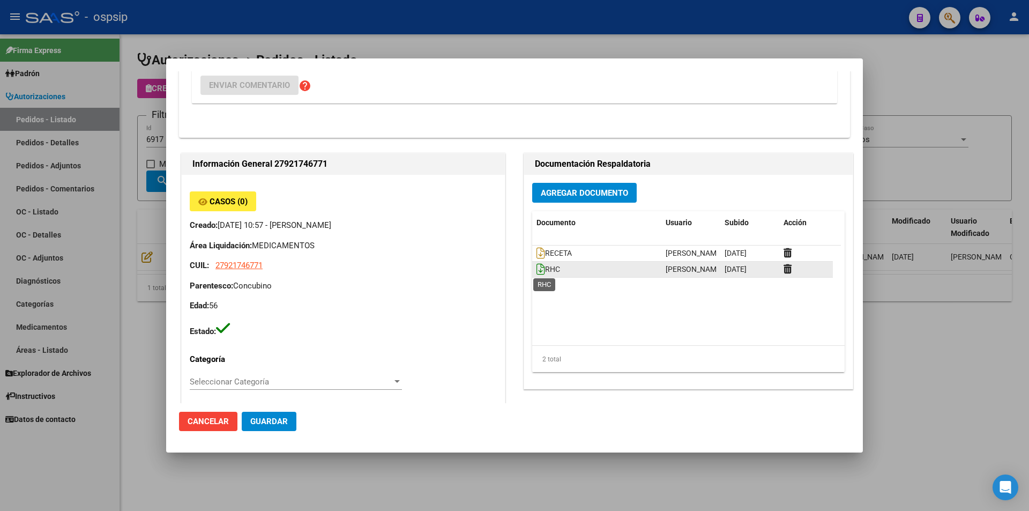
click at [538, 271] on icon at bounding box center [540, 269] width 9 height 12
click at [538, 252] on icon at bounding box center [540, 253] width 9 height 12
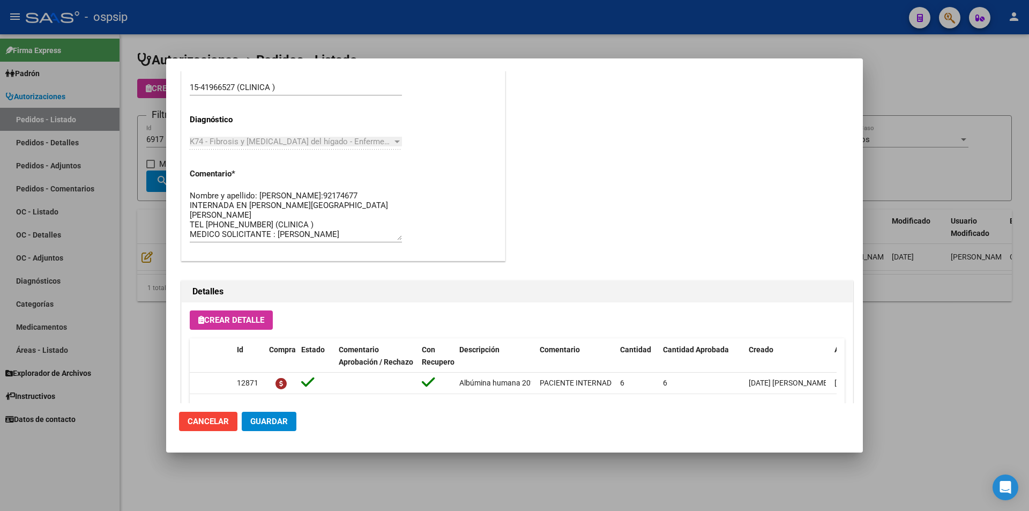
scroll to position [910, 0]
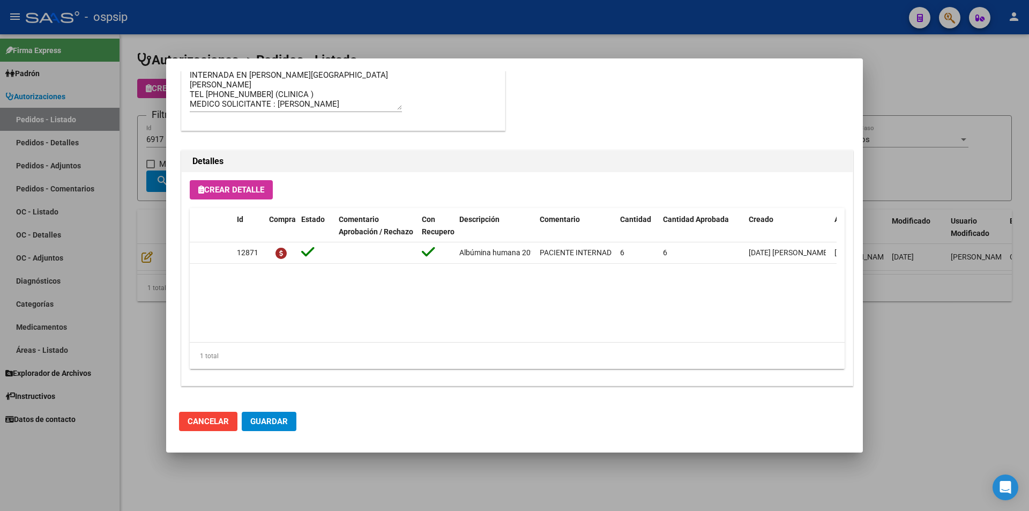
click at [88, 277] on div at bounding box center [514, 255] width 1029 height 511
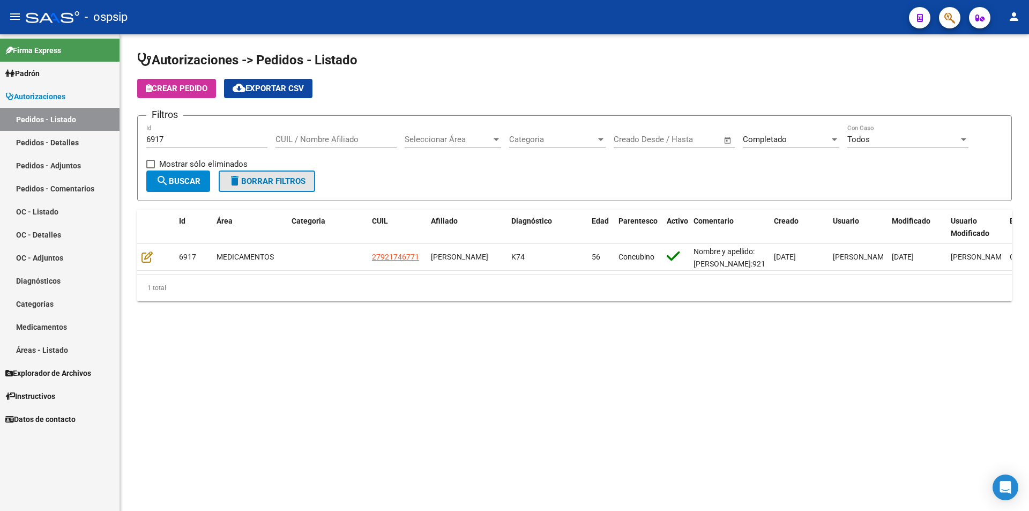
click at [254, 181] on span "delete Borrar Filtros" at bounding box center [266, 181] width 77 height 10
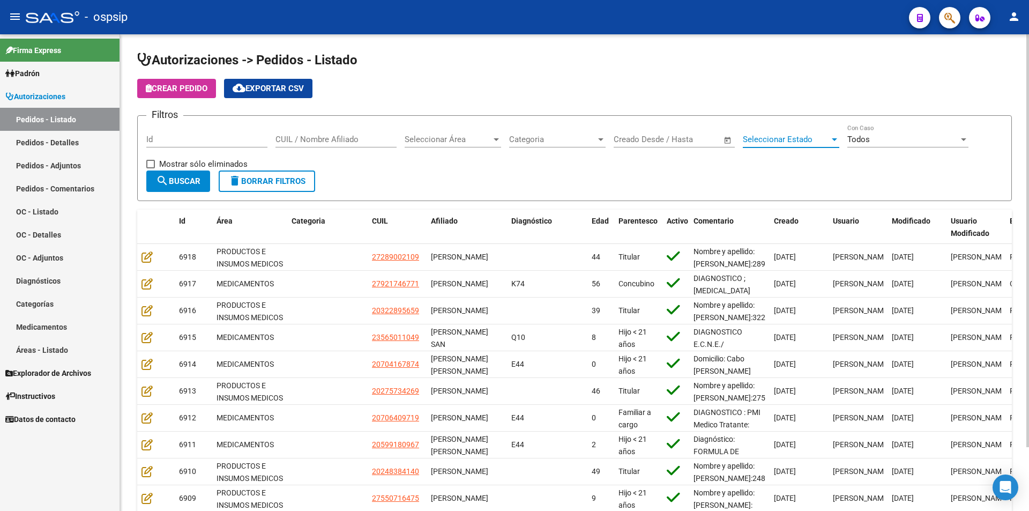
click at [743, 138] on span "Seleccionar Estado" at bounding box center [786, 139] width 87 height 10
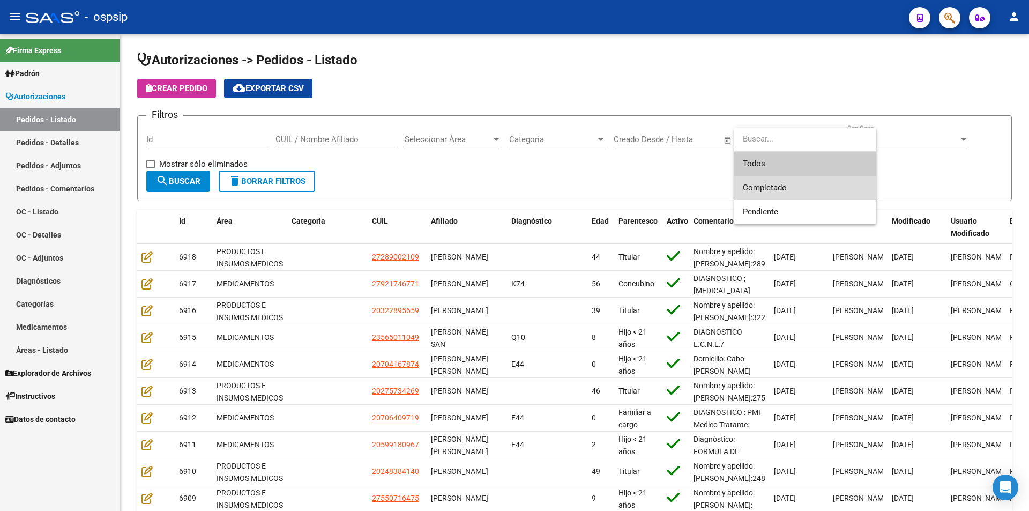
click at [762, 177] on span "Completado" at bounding box center [805, 188] width 125 height 24
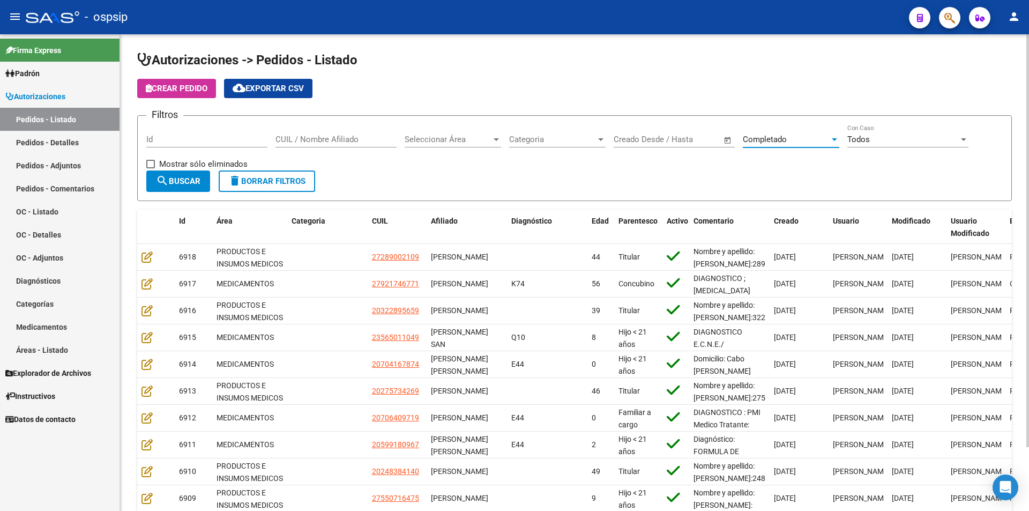
click at [205, 180] on button "search Buscar" at bounding box center [178, 180] width 64 height 21
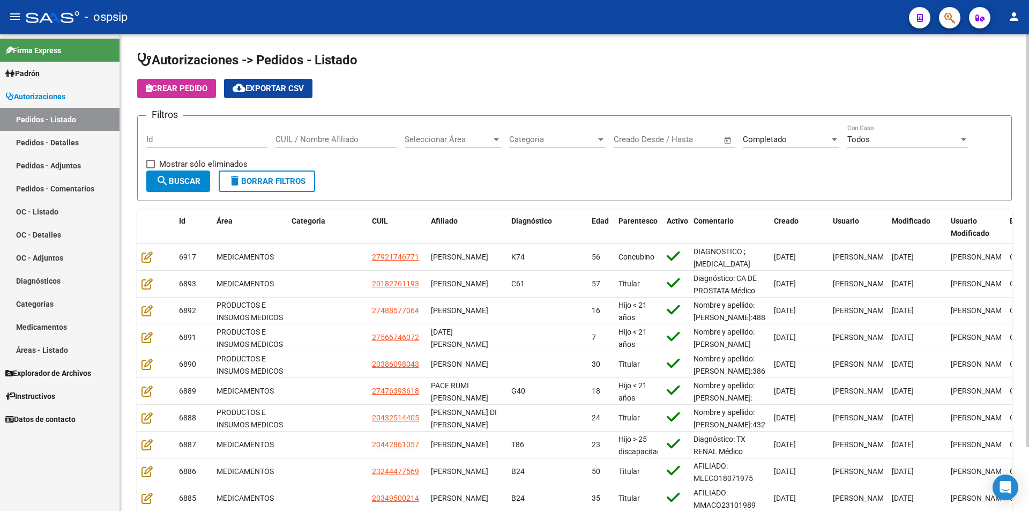
click at [197, 179] on span "search Buscar" at bounding box center [178, 181] width 44 height 10
click at [253, 86] on span "cloud_download Exportar CSV" at bounding box center [268, 89] width 71 height 10
click at [68, 137] on link "Pedidos - Detalles" at bounding box center [59, 142] width 119 height 23
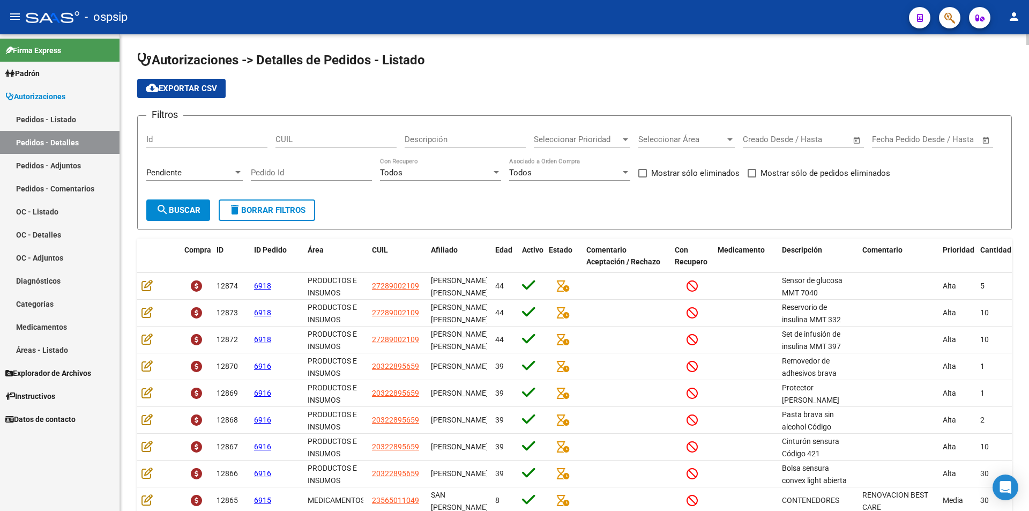
click at [205, 166] on div "Pendiente Seleccionar Estado" at bounding box center [194, 169] width 96 height 23
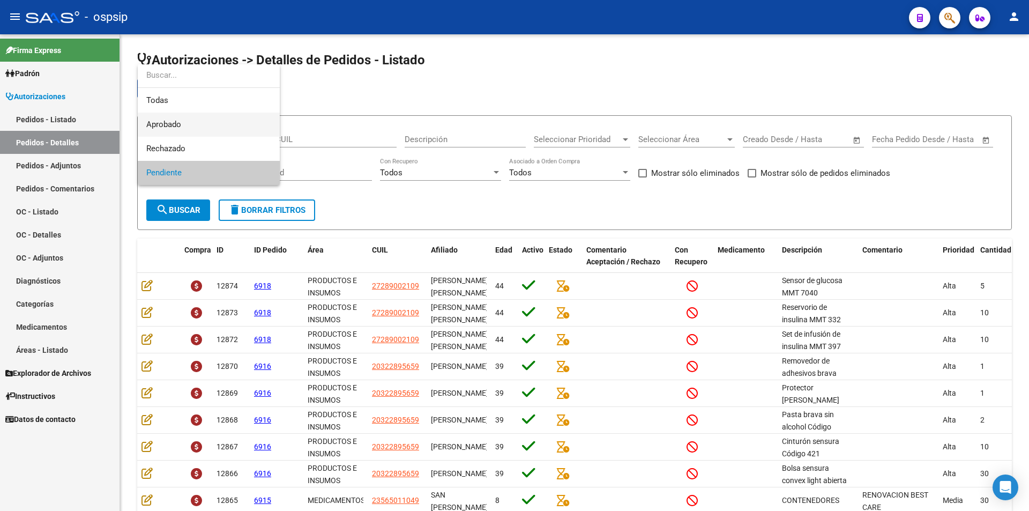
click at [202, 128] on span "Aprobado" at bounding box center [208, 125] width 125 height 24
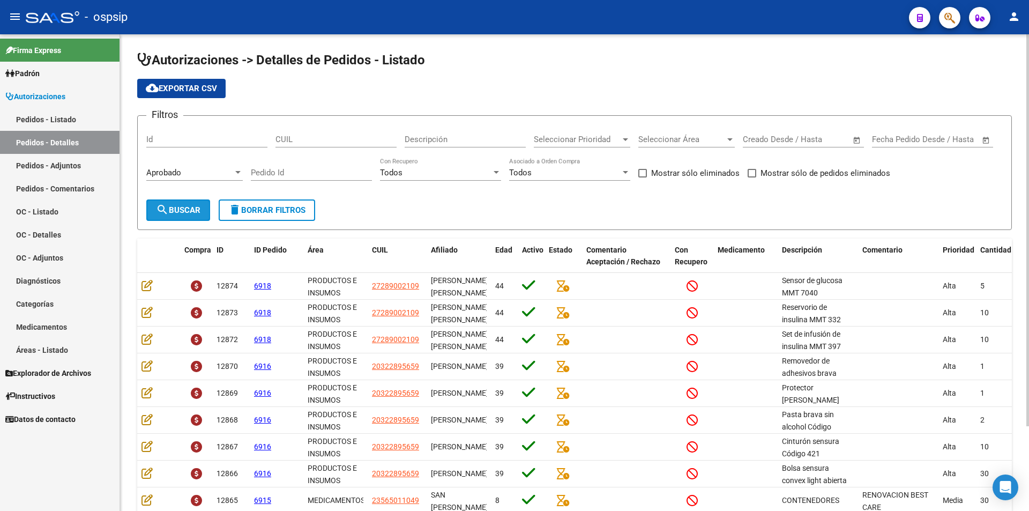
click at [191, 211] on span "search Buscar" at bounding box center [178, 210] width 44 height 10
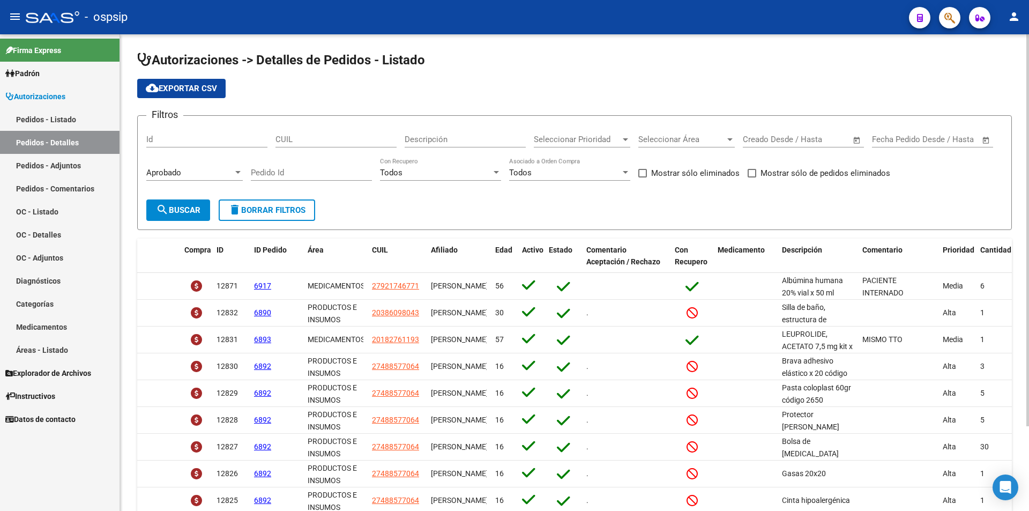
click at [189, 206] on span "search Buscar" at bounding box center [178, 210] width 44 height 10
click at [191, 92] on span "cloud_download Exportar CSV" at bounding box center [181, 89] width 71 height 10
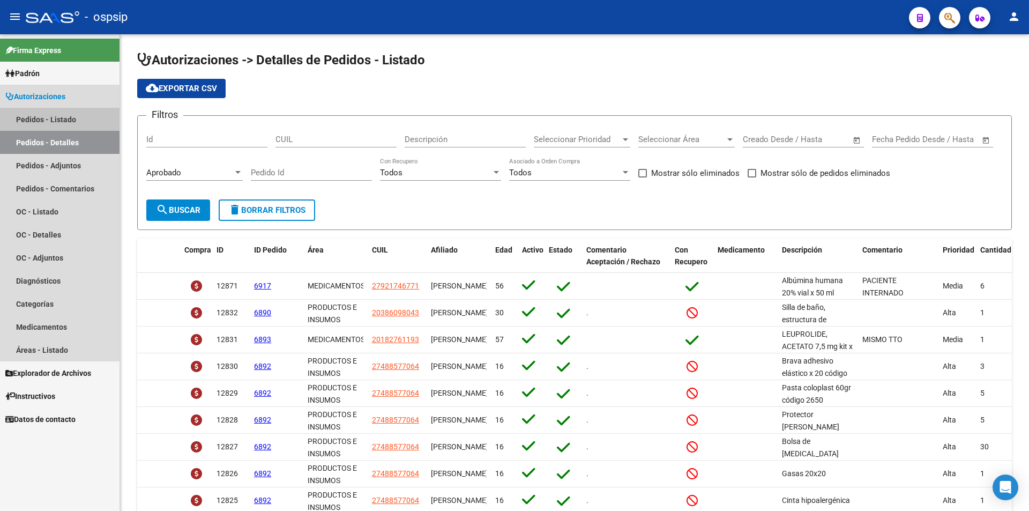
click at [64, 126] on link "Pedidos - Listado" at bounding box center [59, 119] width 119 height 23
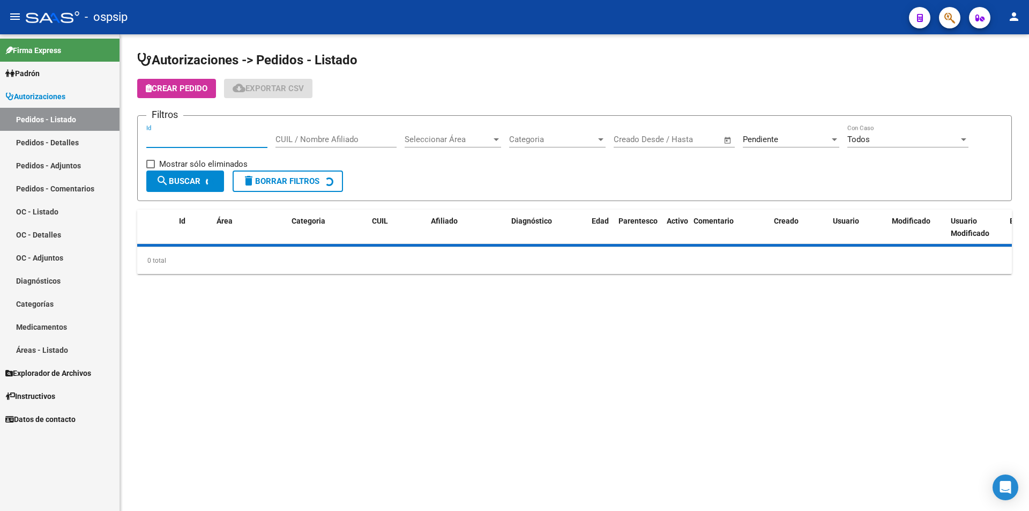
click at [191, 142] on input "Id" at bounding box center [206, 139] width 121 height 10
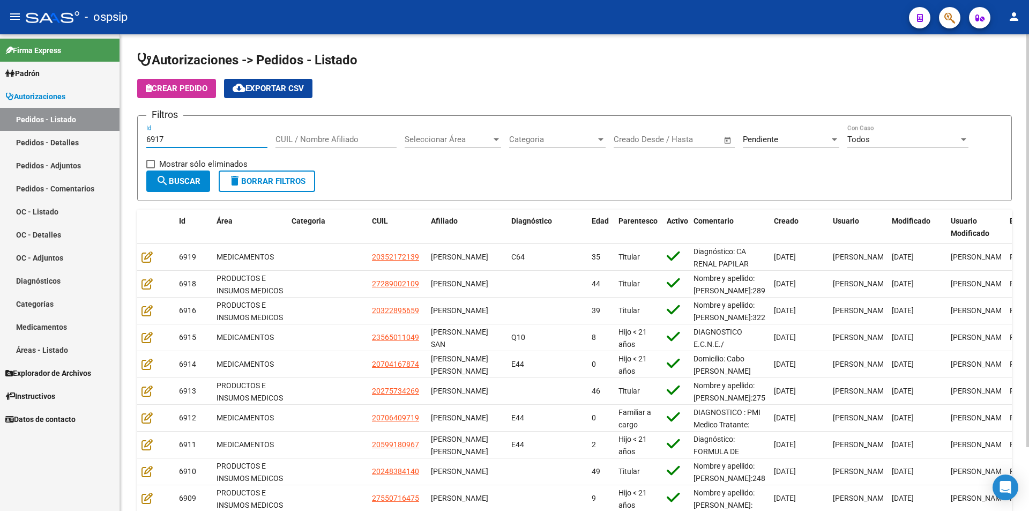
type input "6917"
click at [782, 139] on div "Pendiente" at bounding box center [786, 139] width 87 height 10
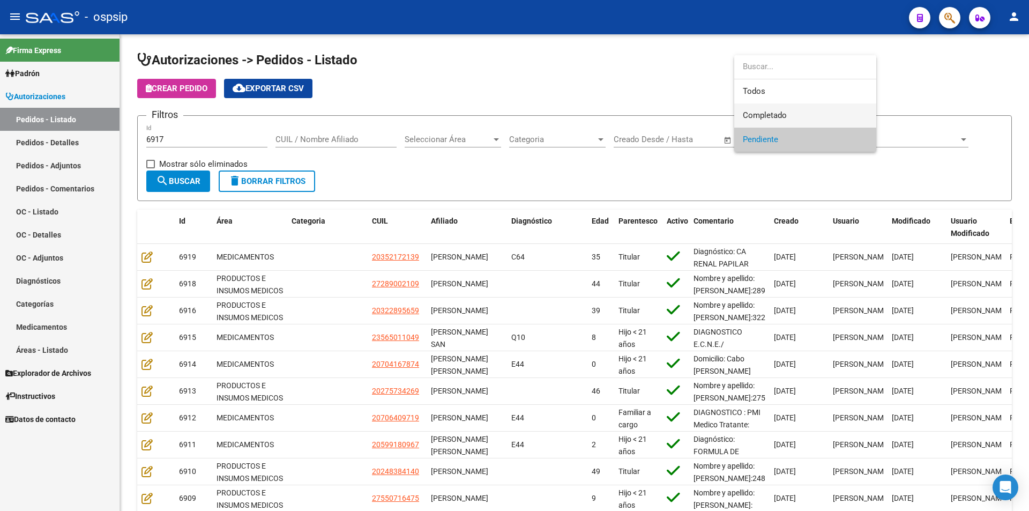
click at [787, 110] on span "Completado" at bounding box center [805, 115] width 125 height 24
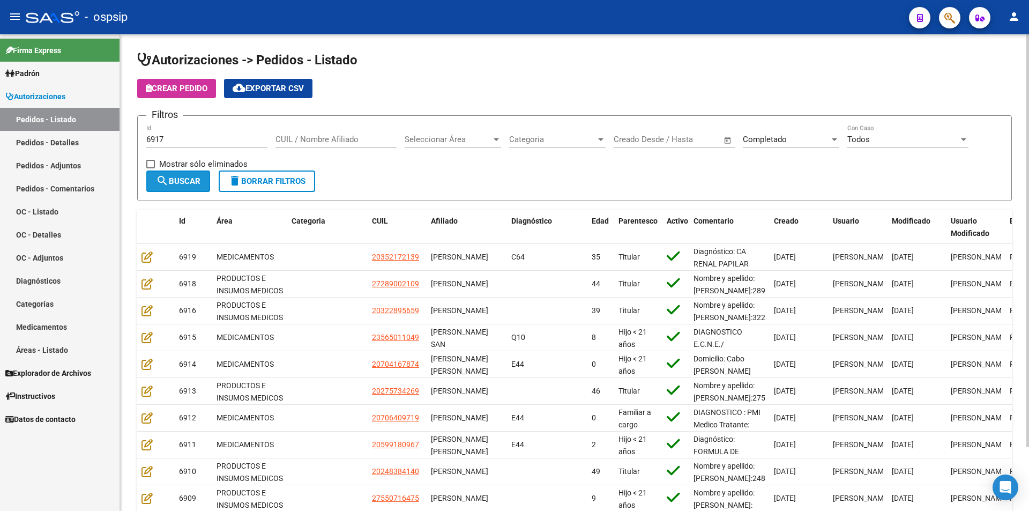
click at [166, 173] on button "search Buscar" at bounding box center [178, 180] width 64 height 21
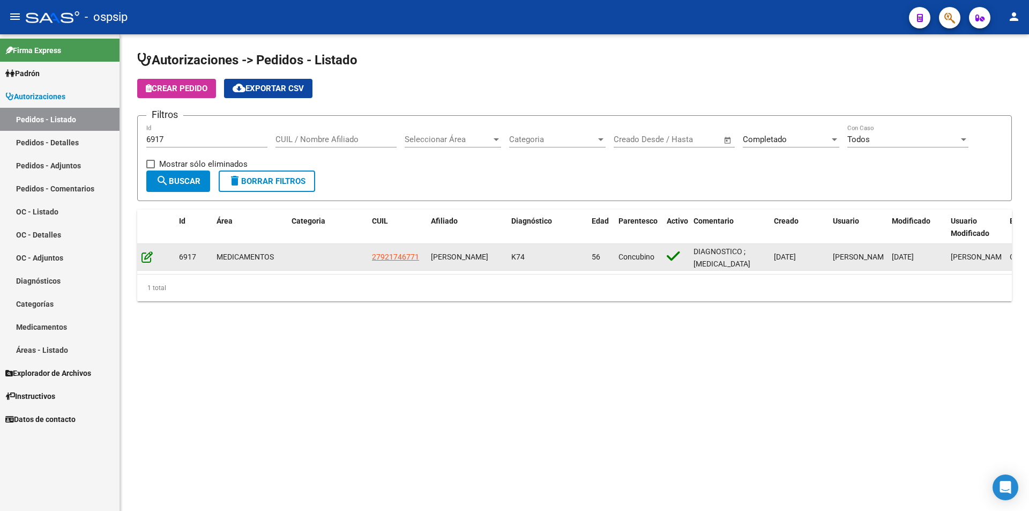
click at [145, 252] on icon at bounding box center [146, 257] width 11 height 12
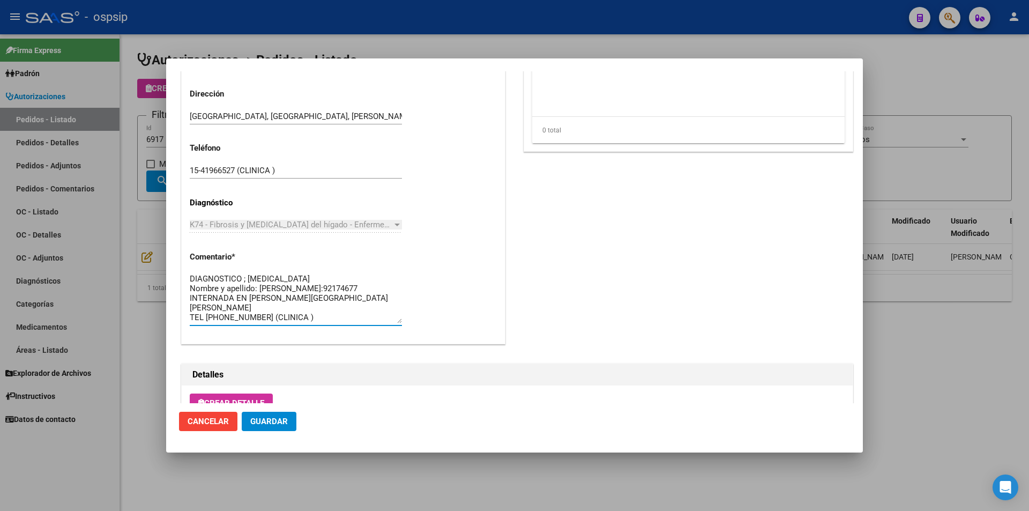
drag, startPoint x: 305, startPoint y: 318, endPoint x: 168, endPoint y: 278, distance: 142.9
click at [168, 278] on mat-dialog-content "Editar Pedido 6917 COMENTARIOS DEL PEDIDO [PERSON_NAME] [DATE] 10:59 PACIENTE I…" at bounding box center [514, 237] width 697 height 332
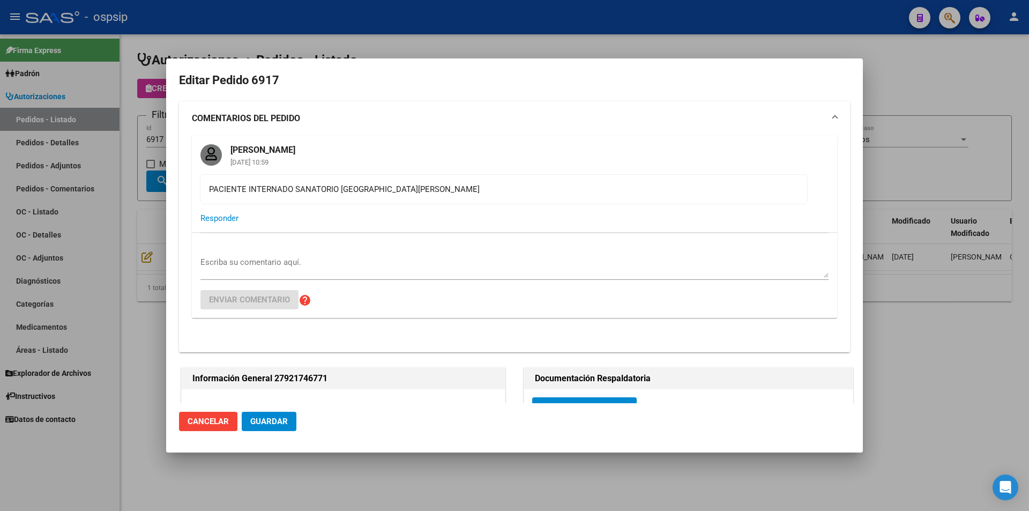
scroll to position [268, 0]
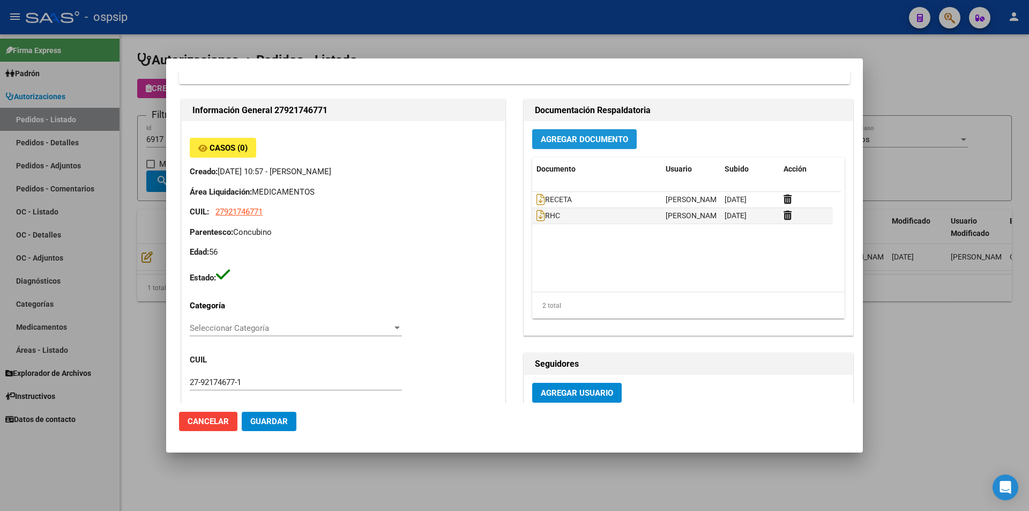
click at [578, 136] on span "Agregar Documento" at bounding box center [584, 139] width 87 height 10
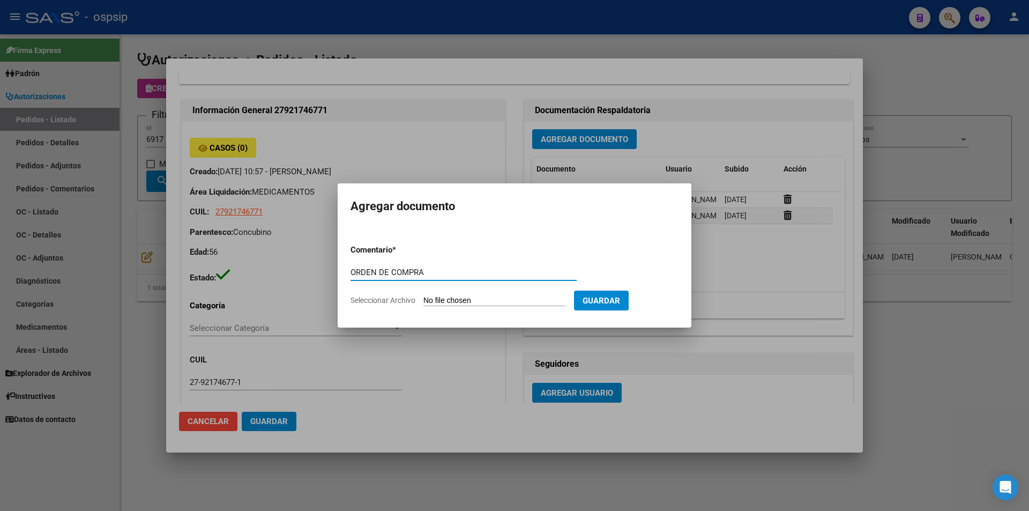
type input "ORDEN DE COMPRA"
type input "C:\fakepath\ORDEN DE COMPRA 6917 (1).pdf"
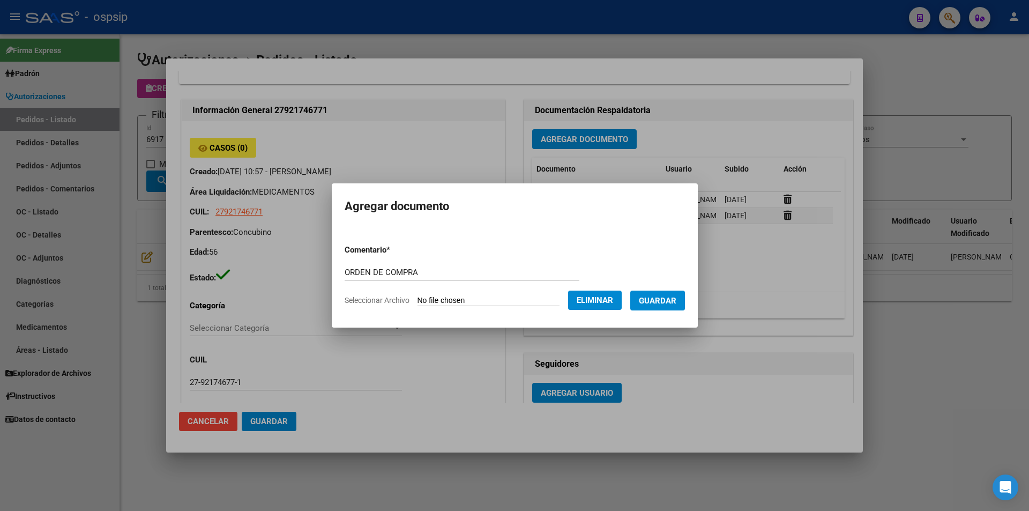
click at [676, 308] on button "Guardar" at bounding box center [657, 300] width 55 height 20
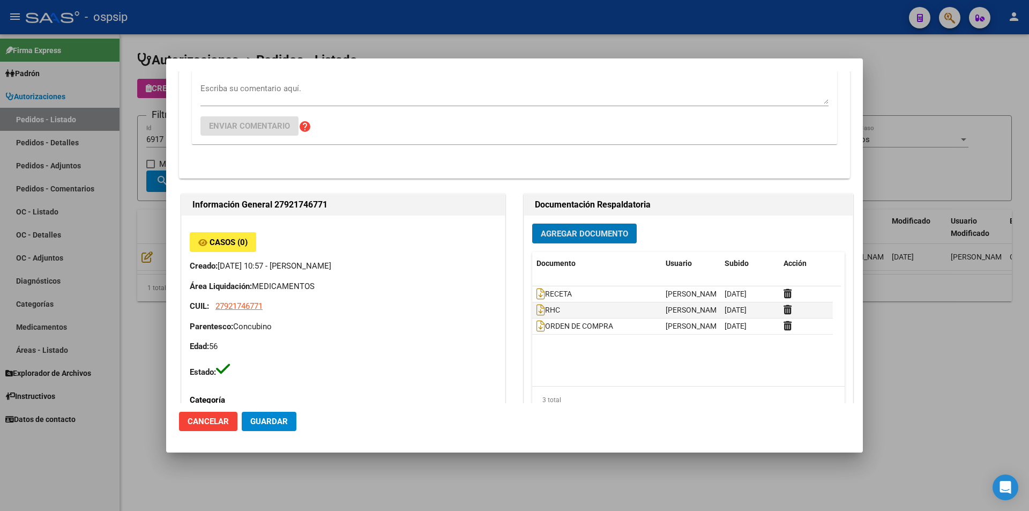
scroll to position [161, 0]
